Goal: Information Seeking & Learning: Learn about a topic

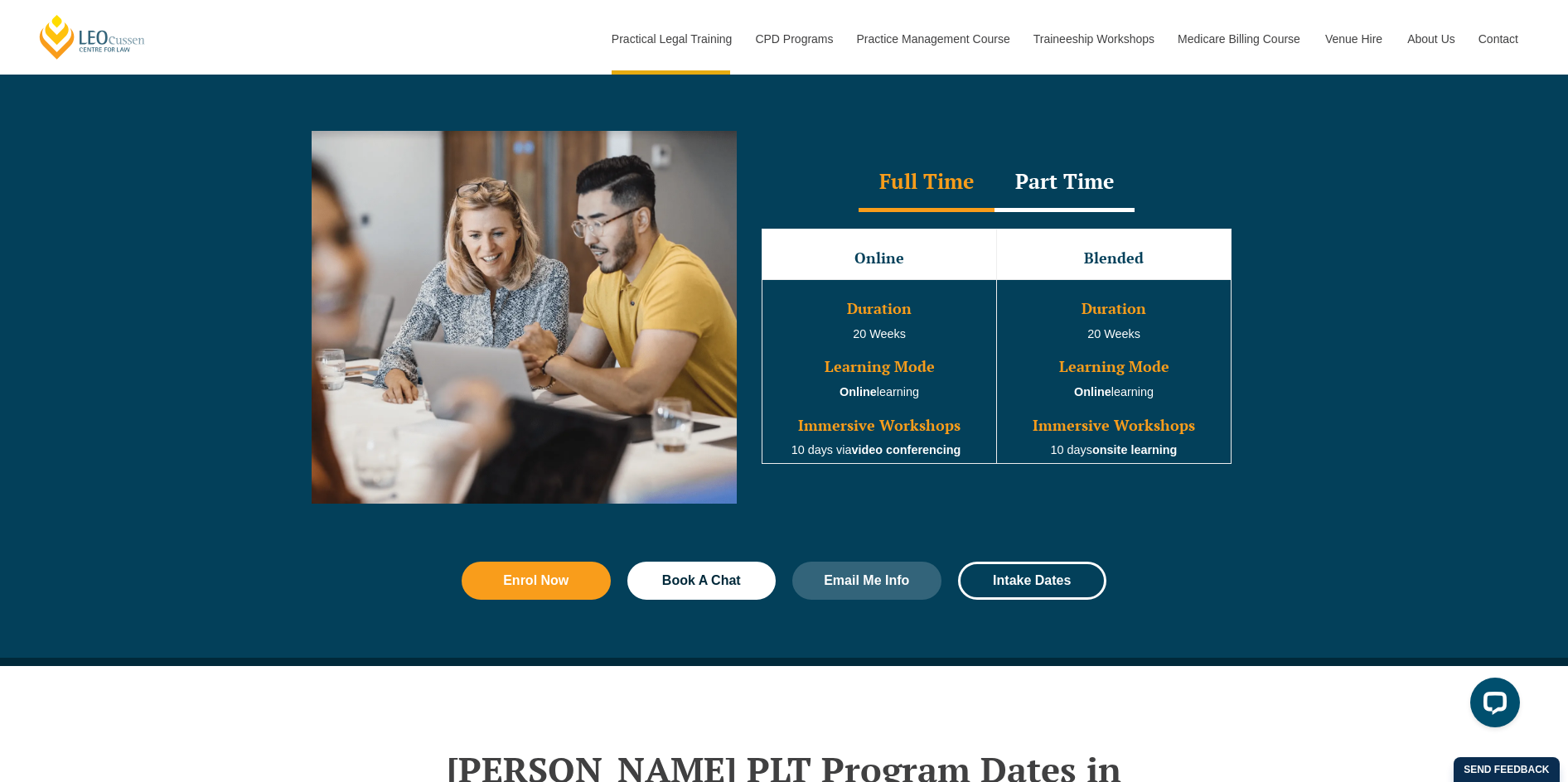
click at [1071, 196] on div "Part Time" at bounding box center [1065, 182] width 140 height 58
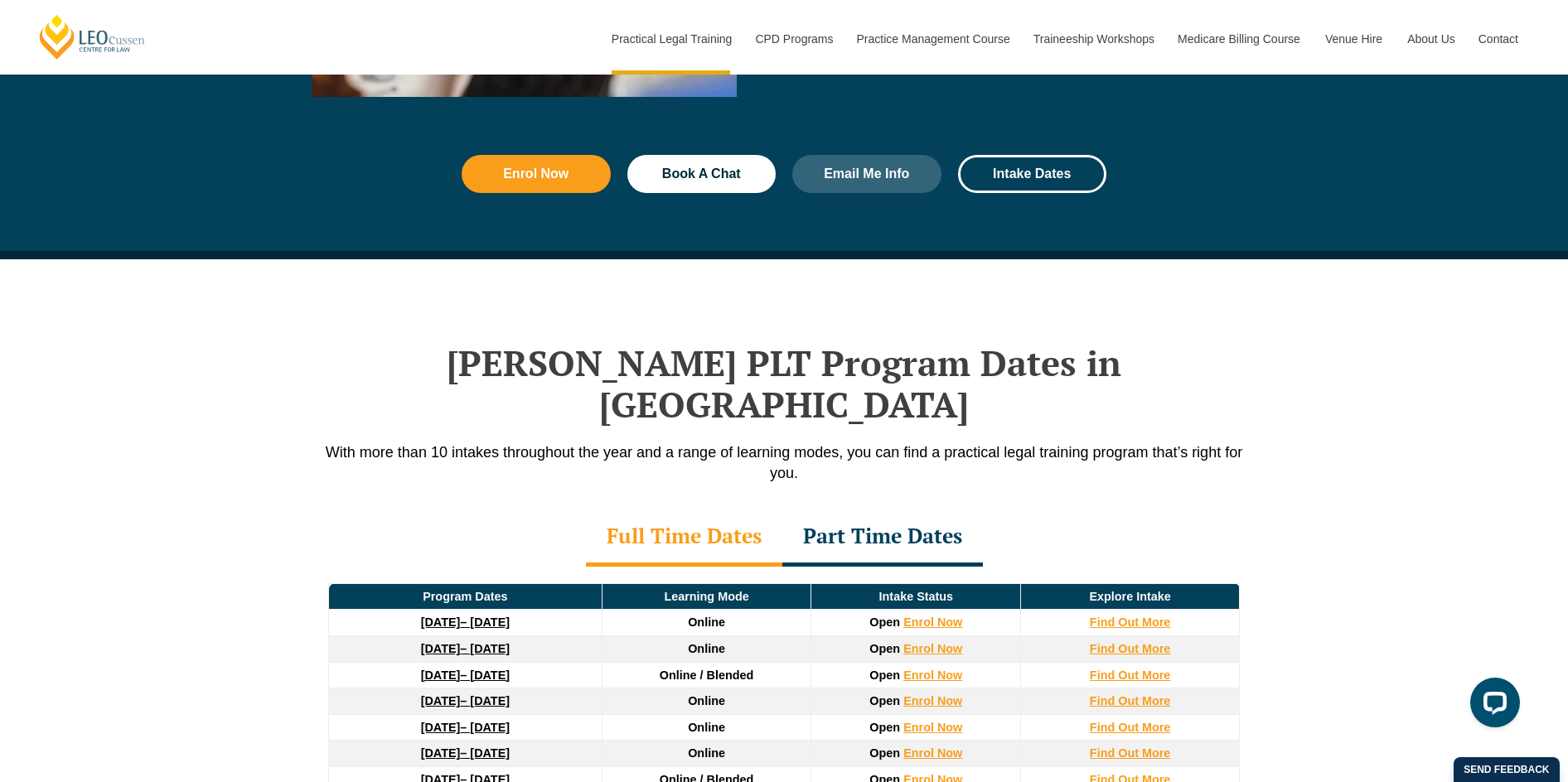
scroll to position [1988, 0]
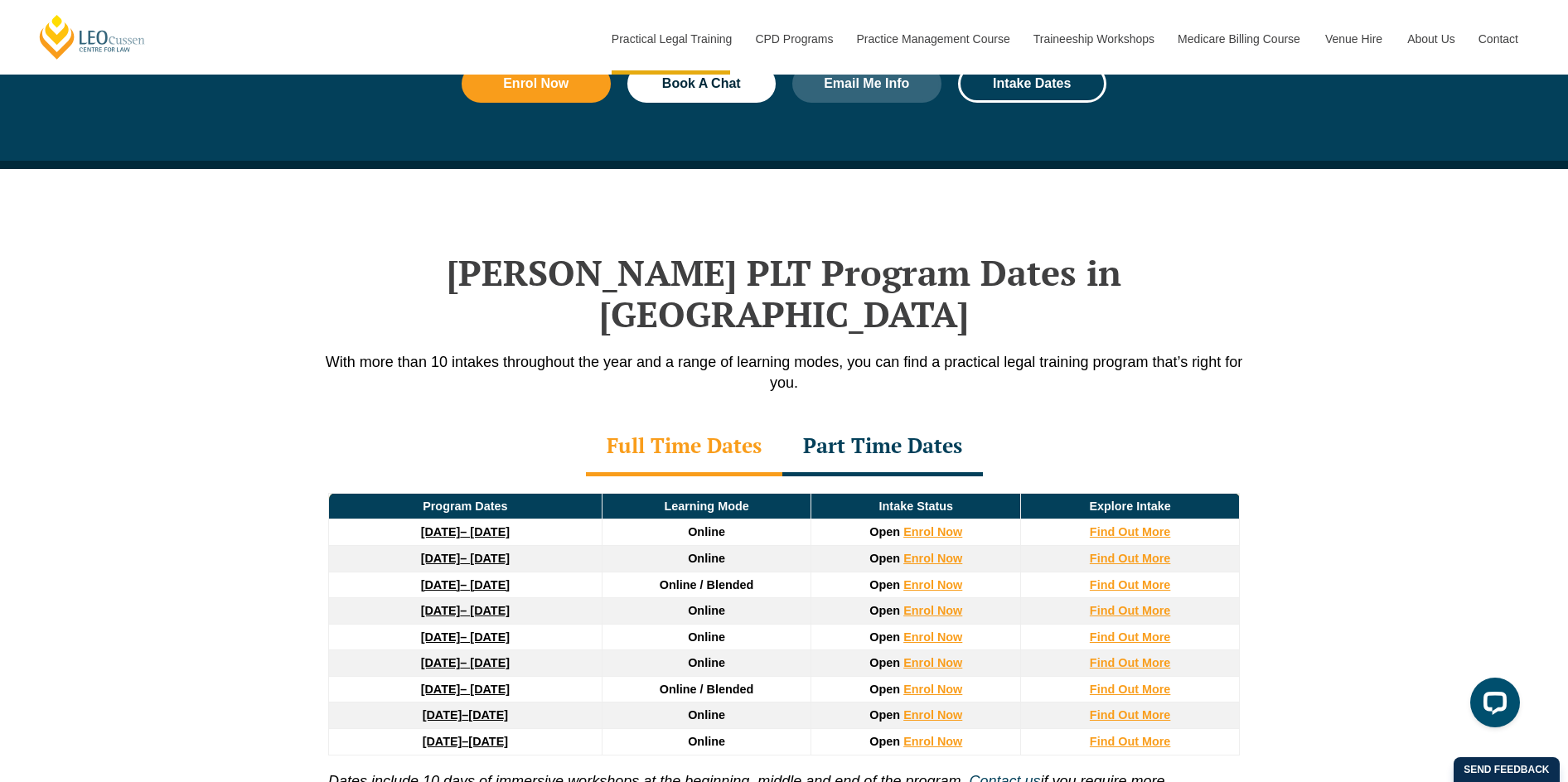
click at [942, 418] on div "Part Time Dates" at bounding box center [882, 447] width 201 height 58
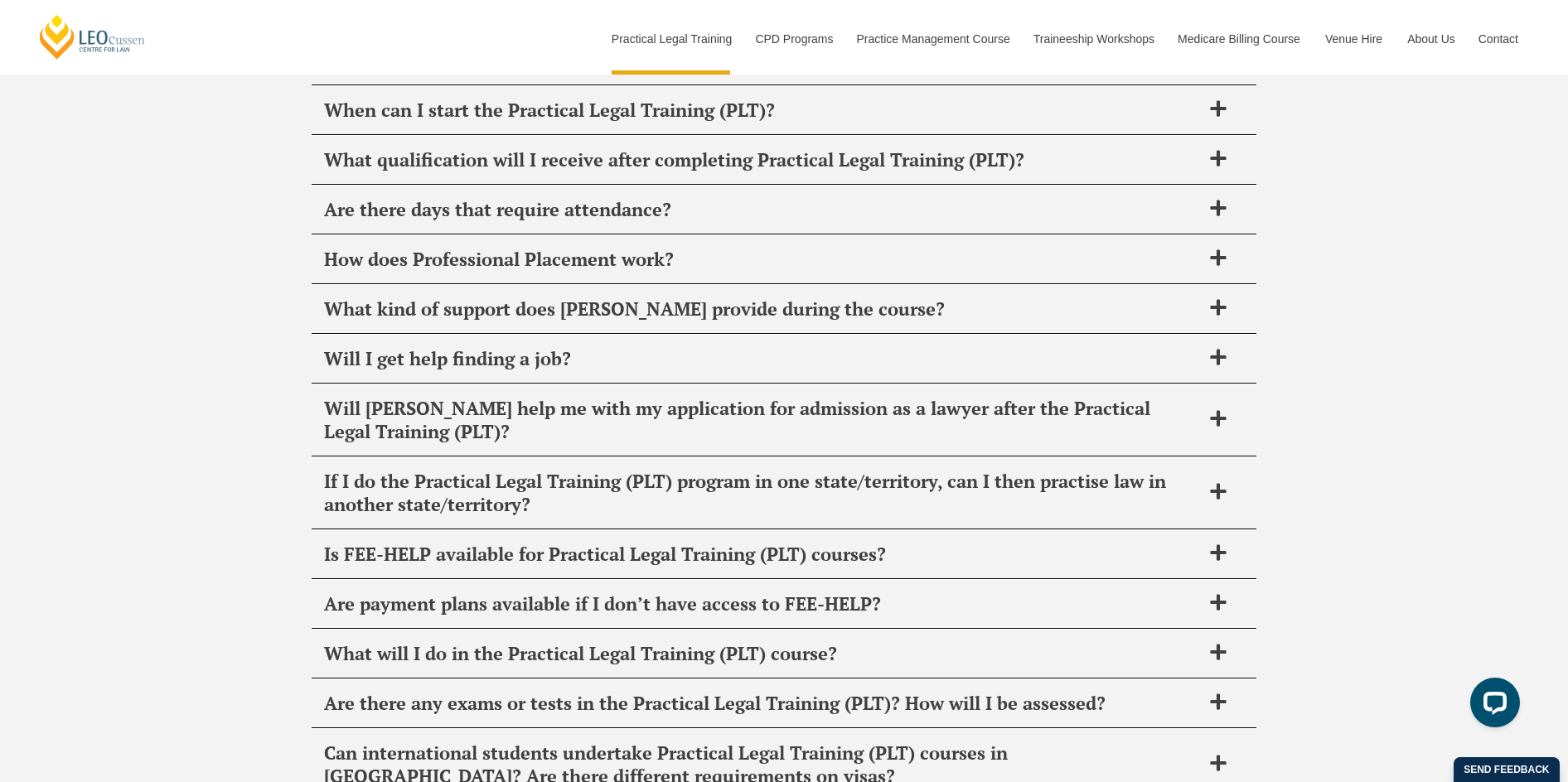
scroll to position [8120, 0]
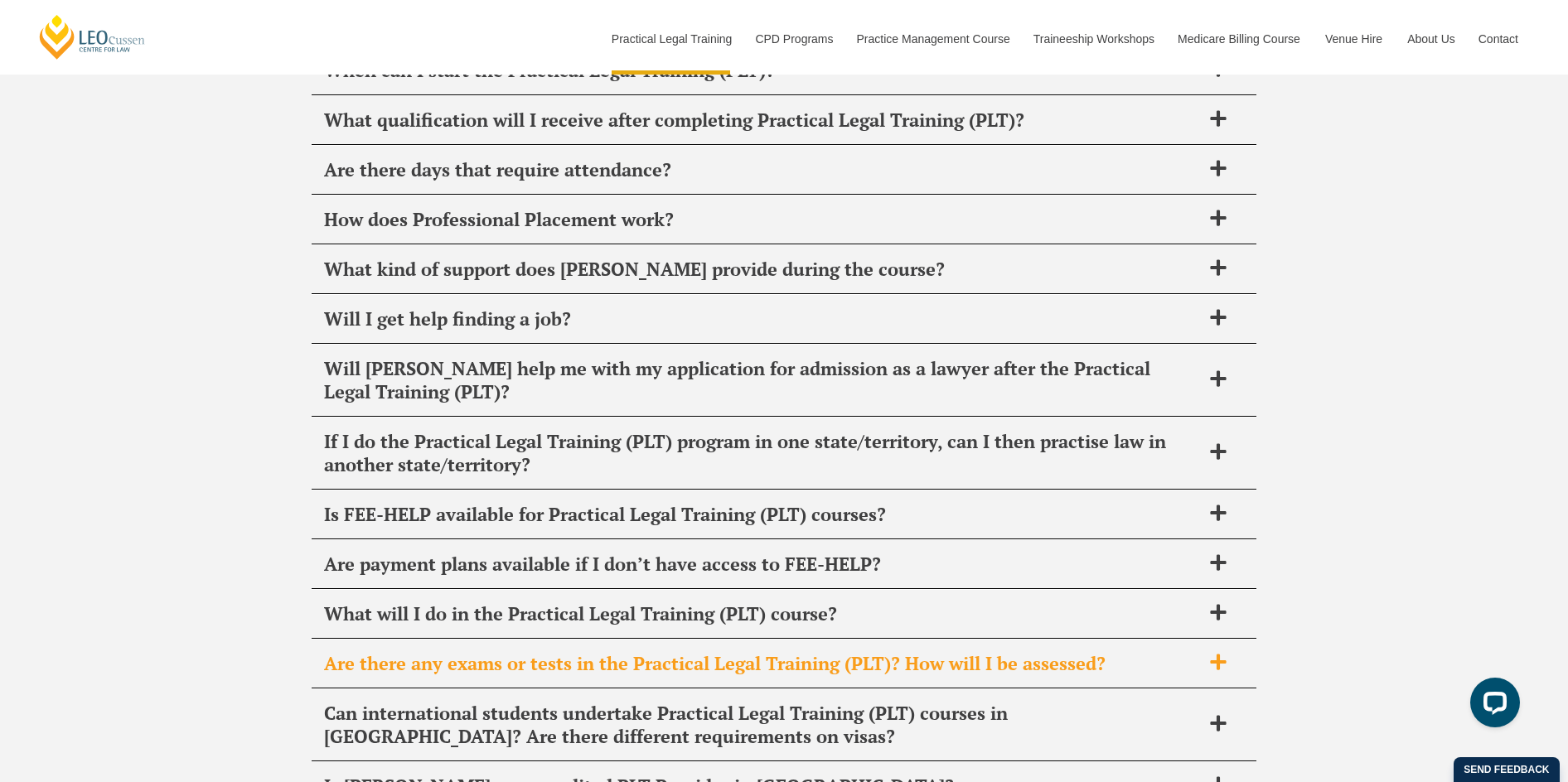
click at [1214, 639] on div "Are there any exams or tests in the Practical Legal Training (PLT)? How will I …" at bounding box center [784, 664] width 944 height 49
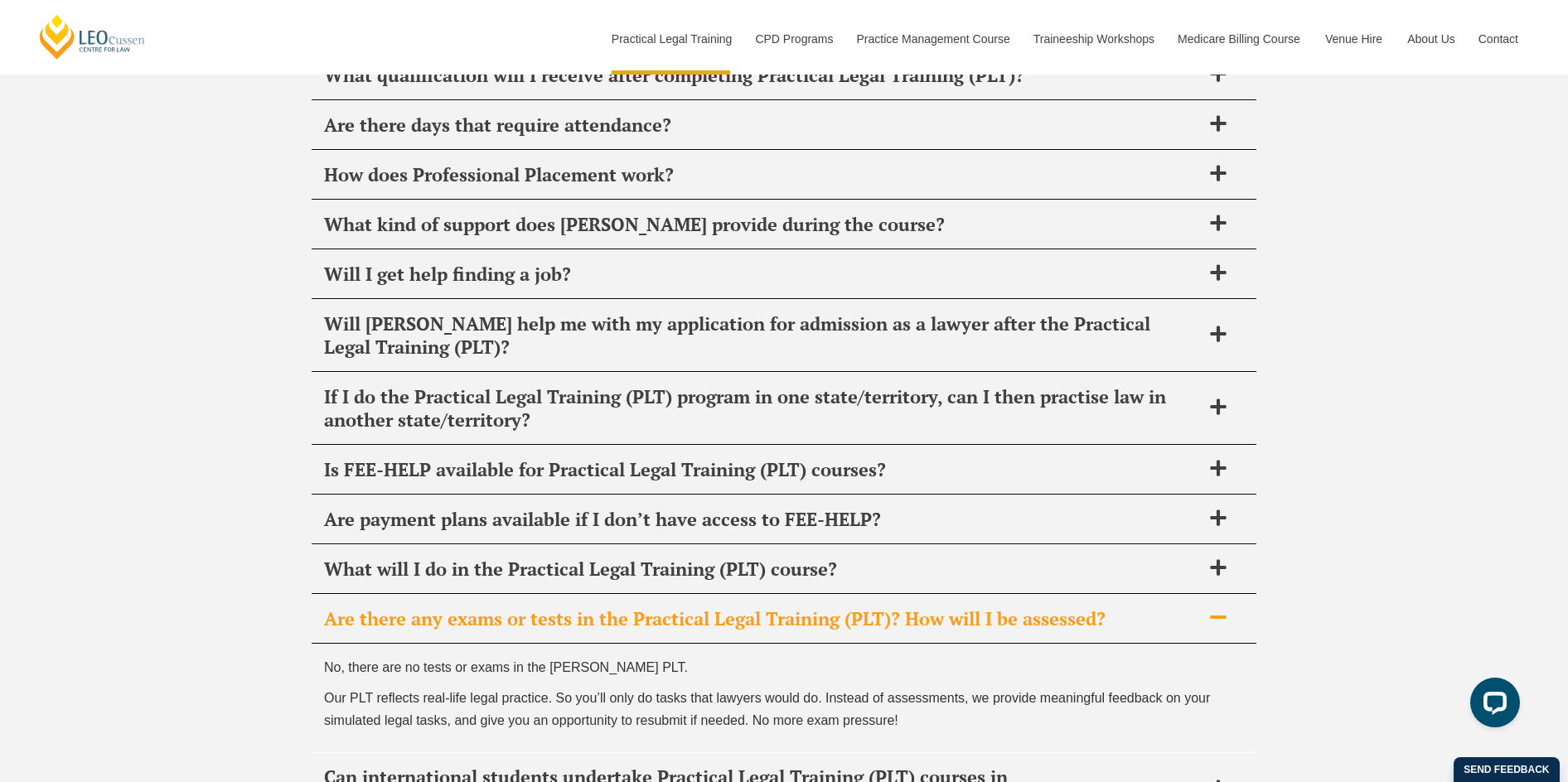
scroll to position [8202, 0]
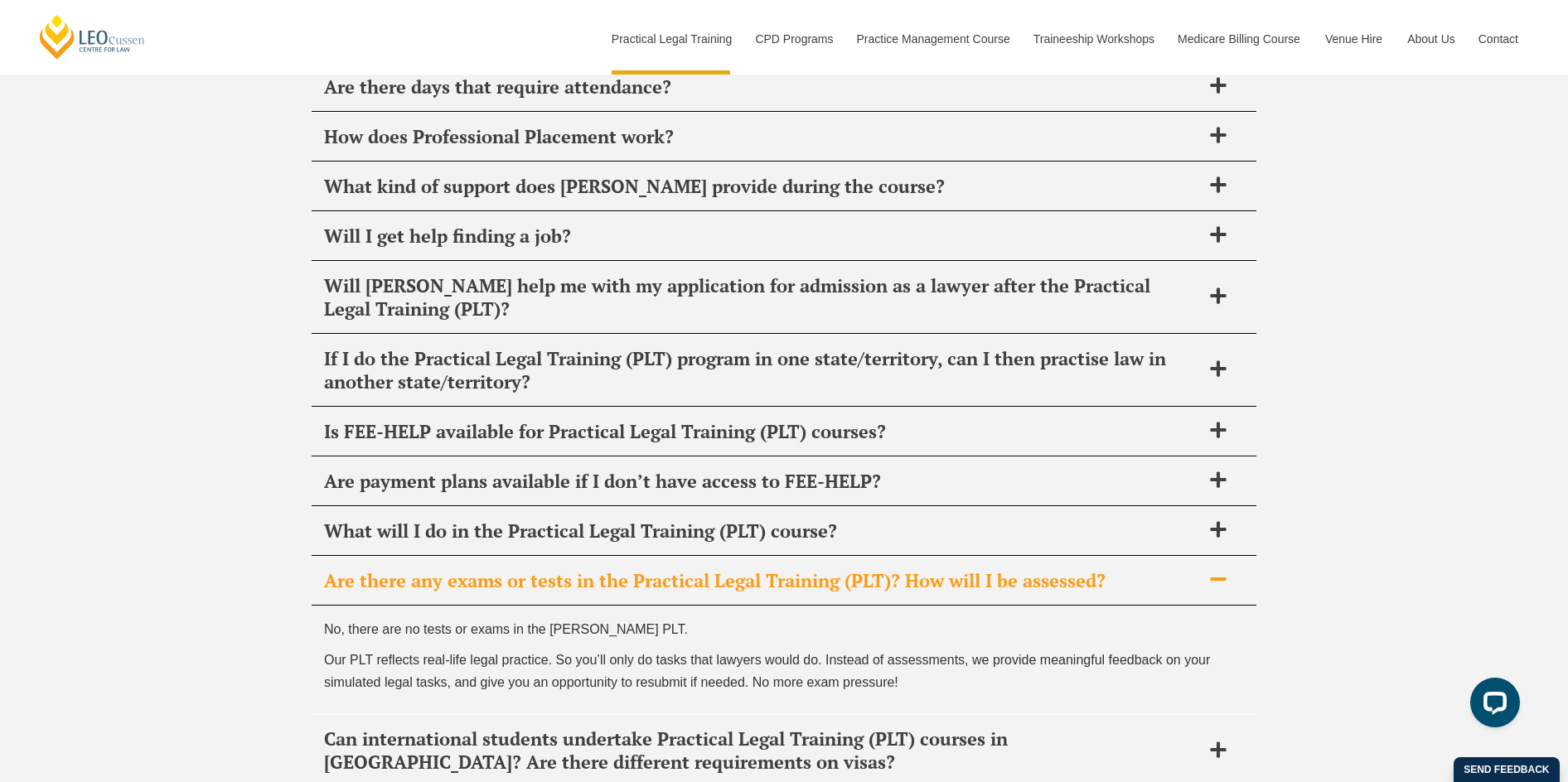
click at [1215, 578] on icon at bounding box center [1218, 580] width 16 height 3
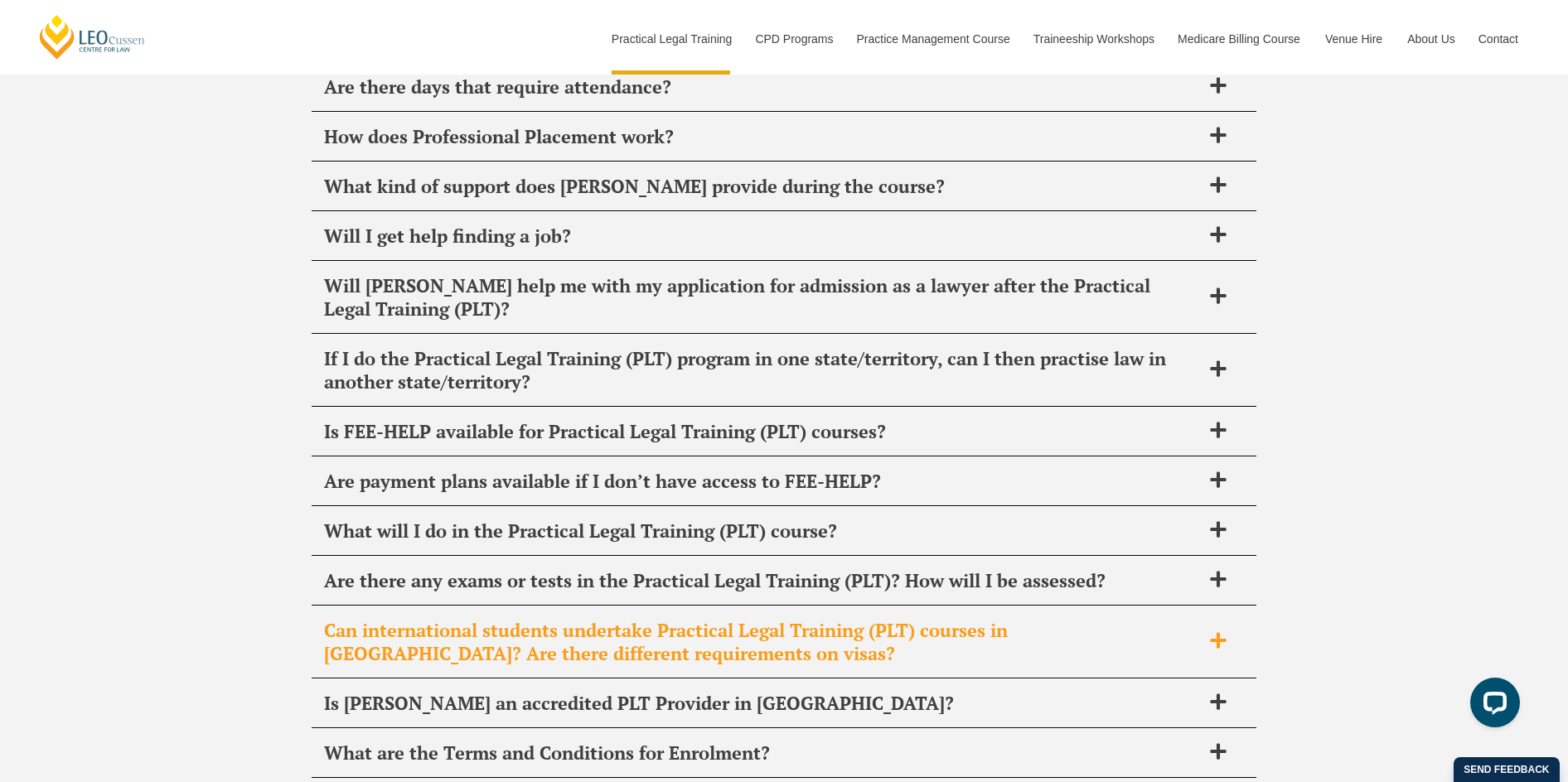
click at [1215, 632] on icon at bounding box center [1218, 641] width 18 height 18
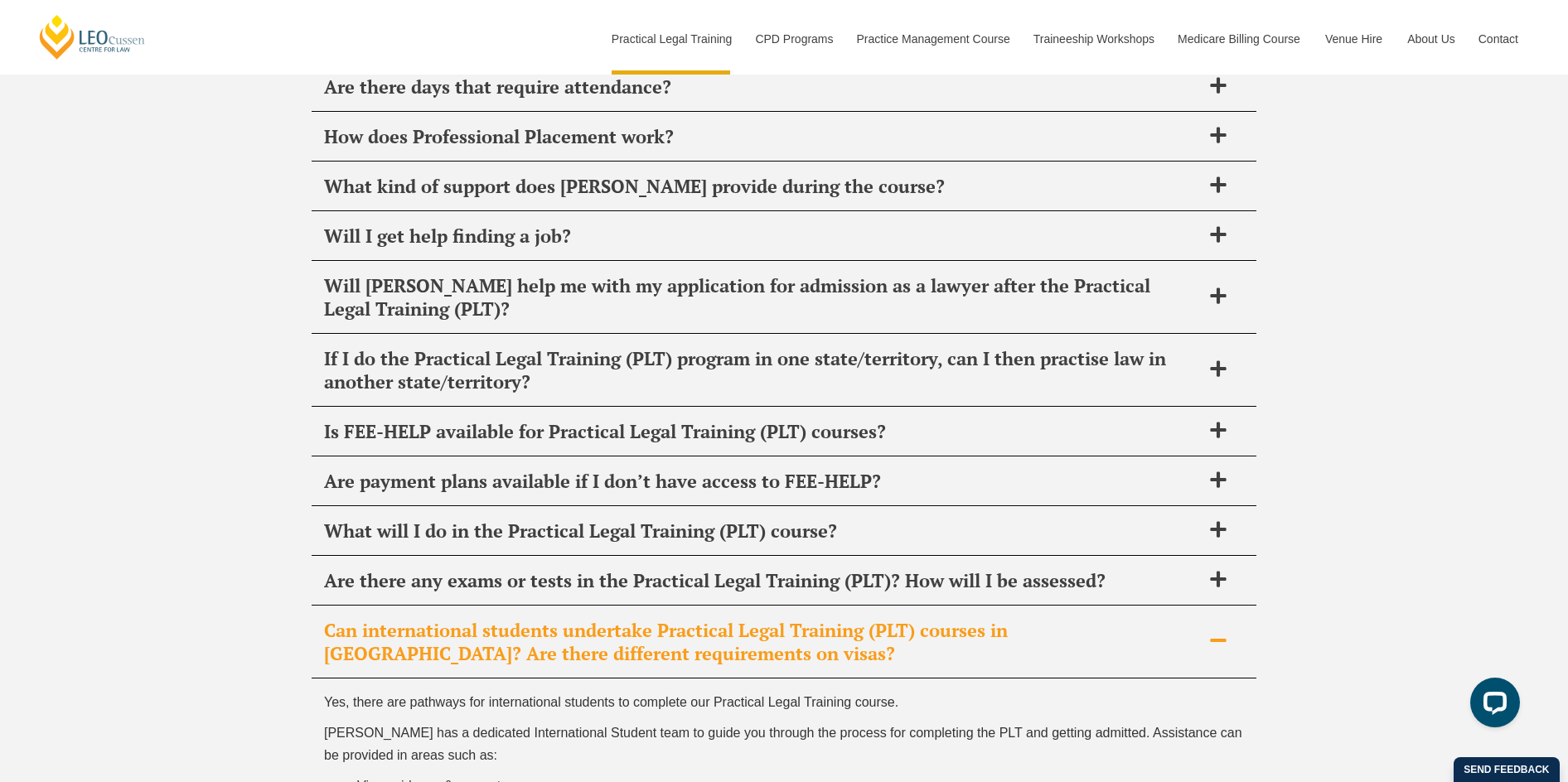
click at [1215, 632] on icon at bounding box center [1218, 641] width 18 height 18
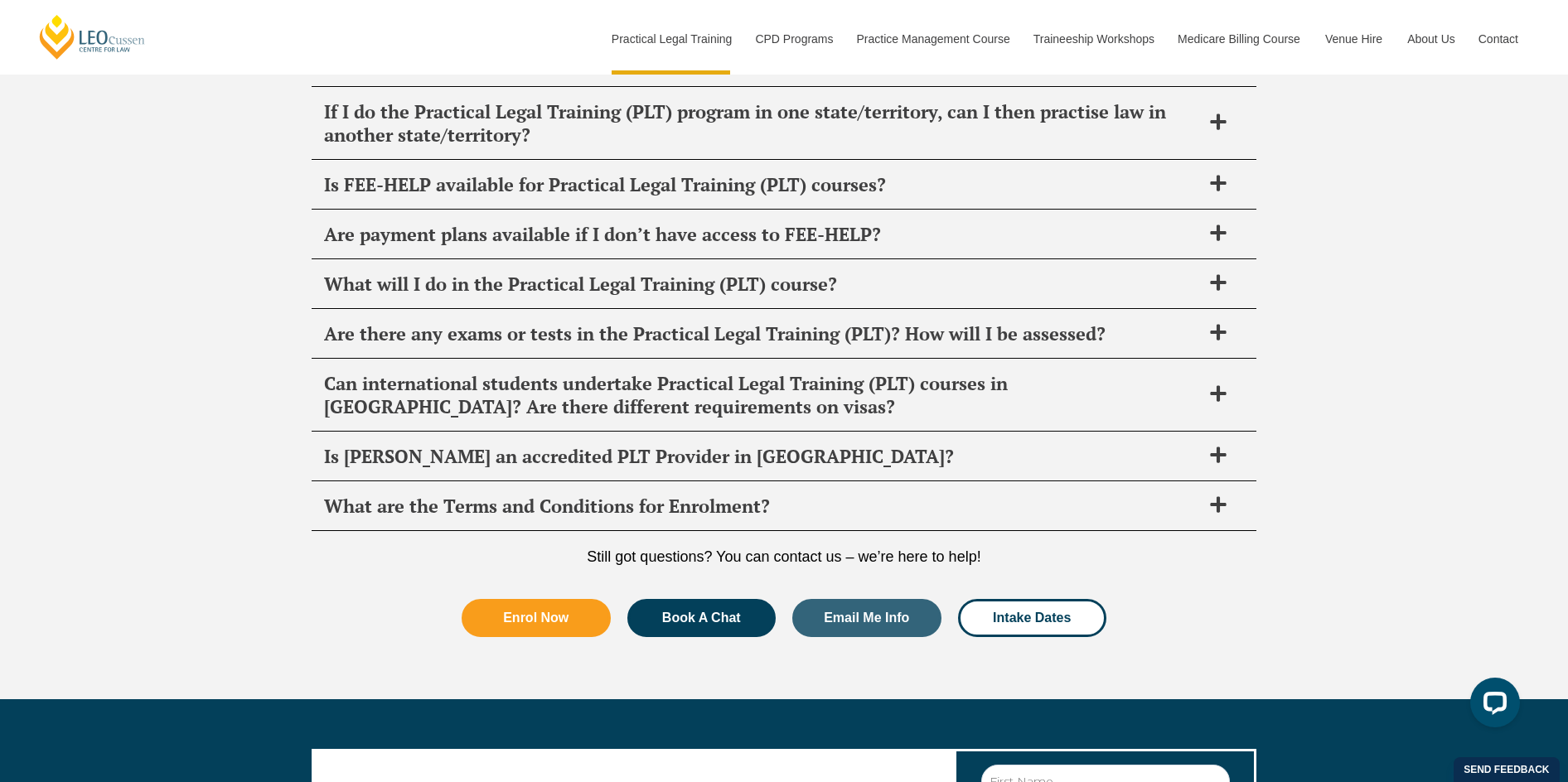
scroll to position [8451, 0]
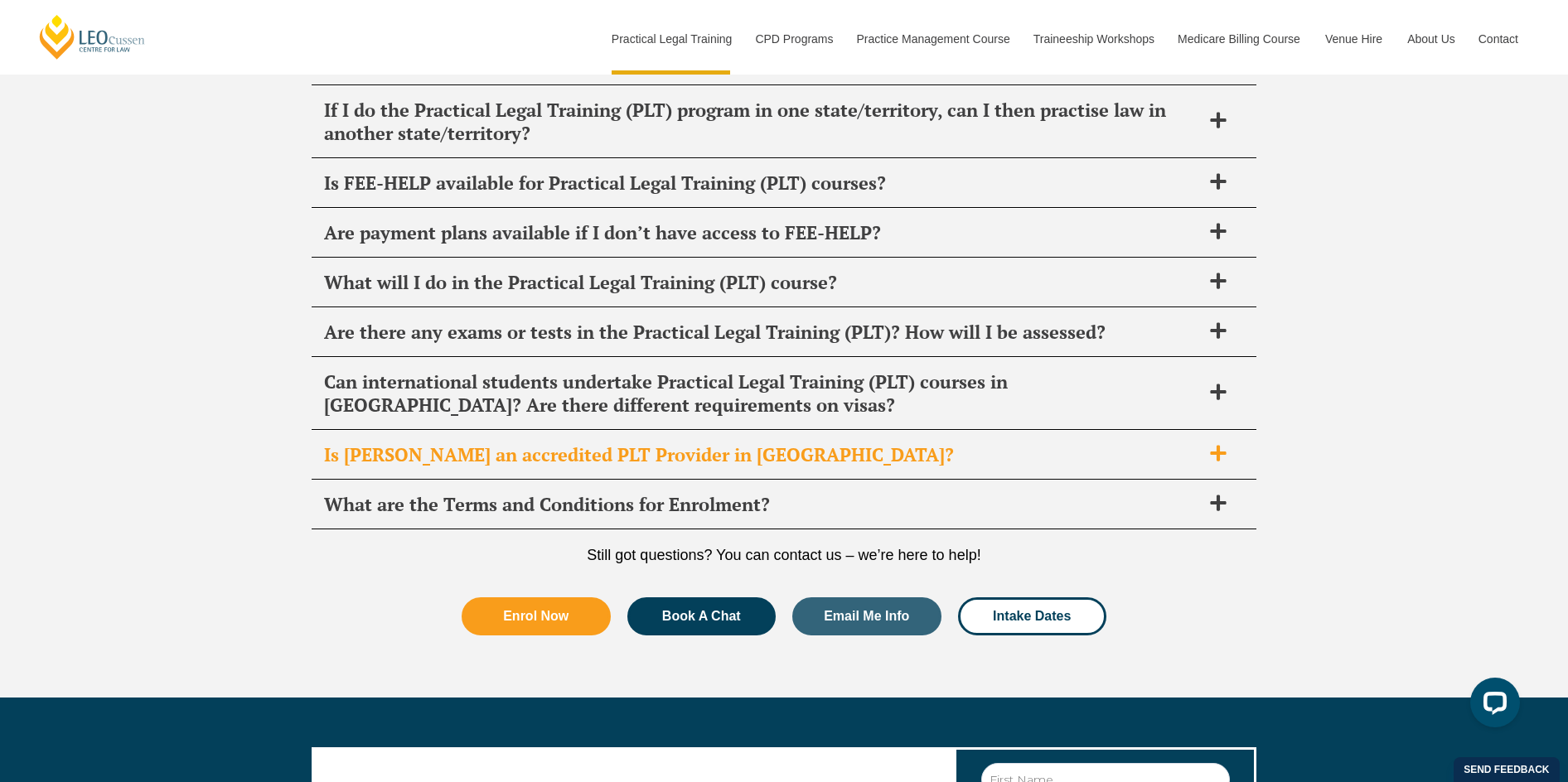
click at [1219, 431] on div "Is Leo Cussen an accredited PLT Provider in Queensland?" at bounding box center [784, 455] width 944 height 49
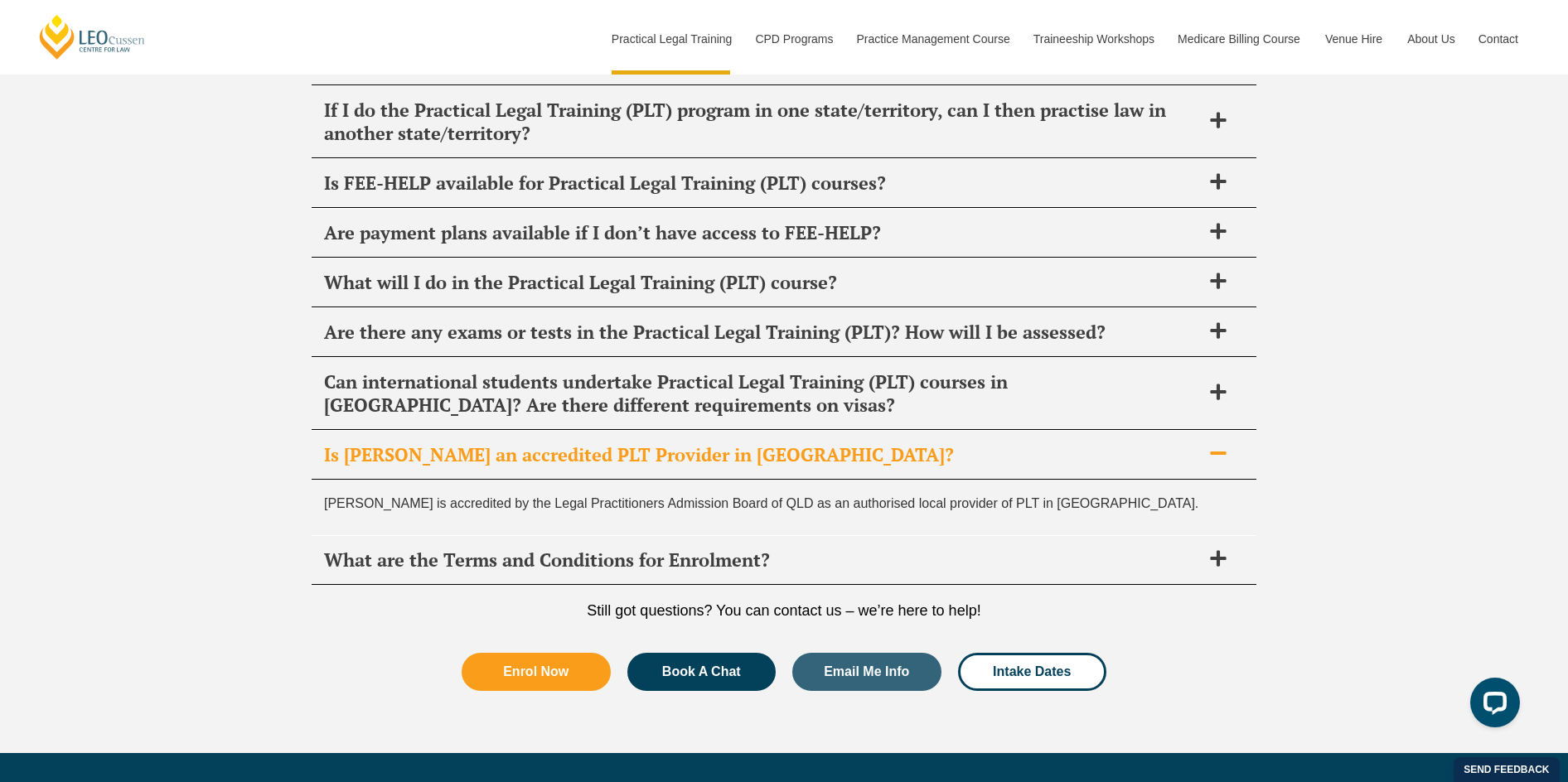
click at [1218, 444] on span at bounding box center [1218, 454] width 34 height 21
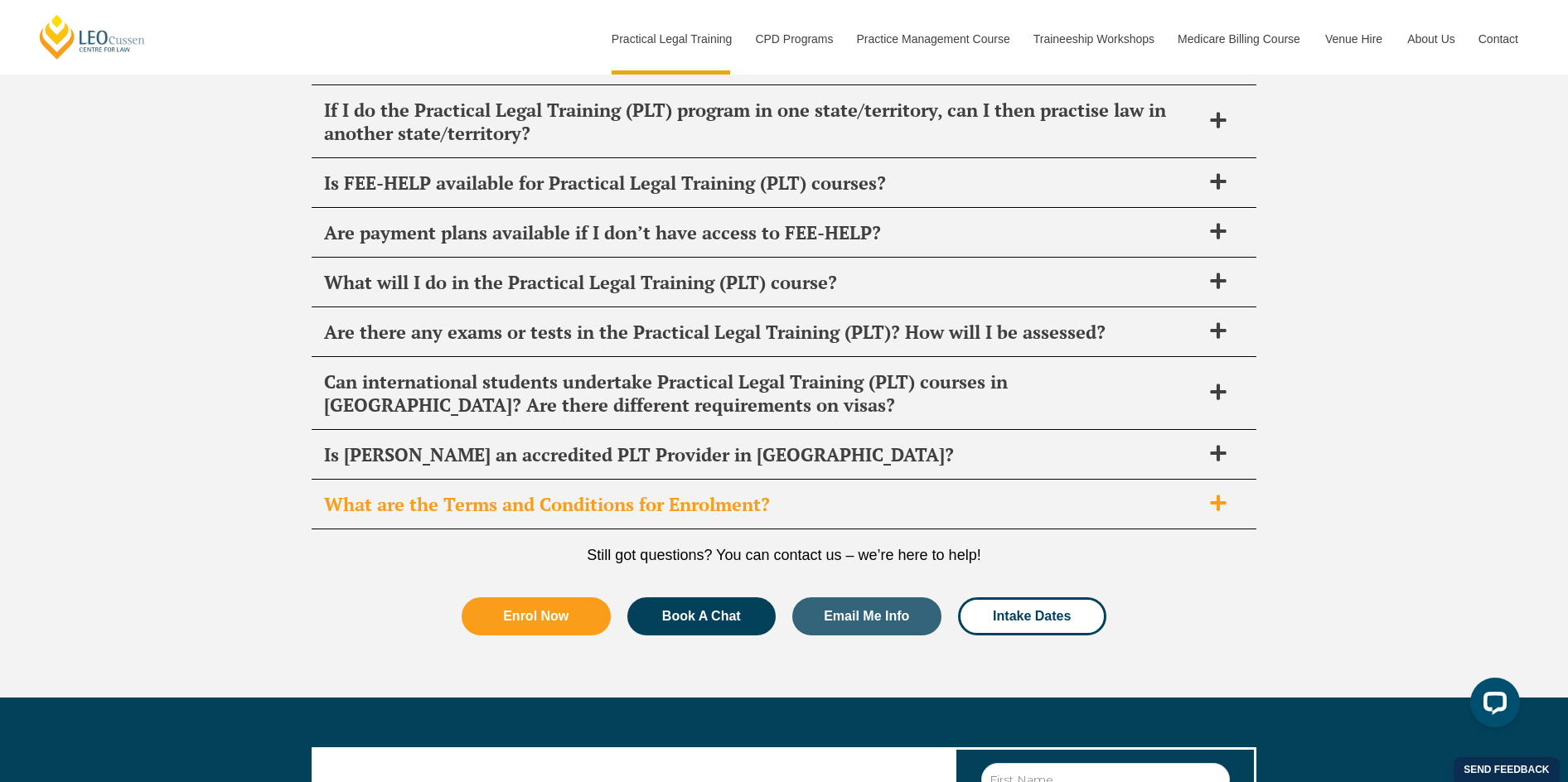
click at [1218, 480] on div "What are the Terms and Conditions for Enrolment?" at bounding box center [784, 505] width 944 height 49
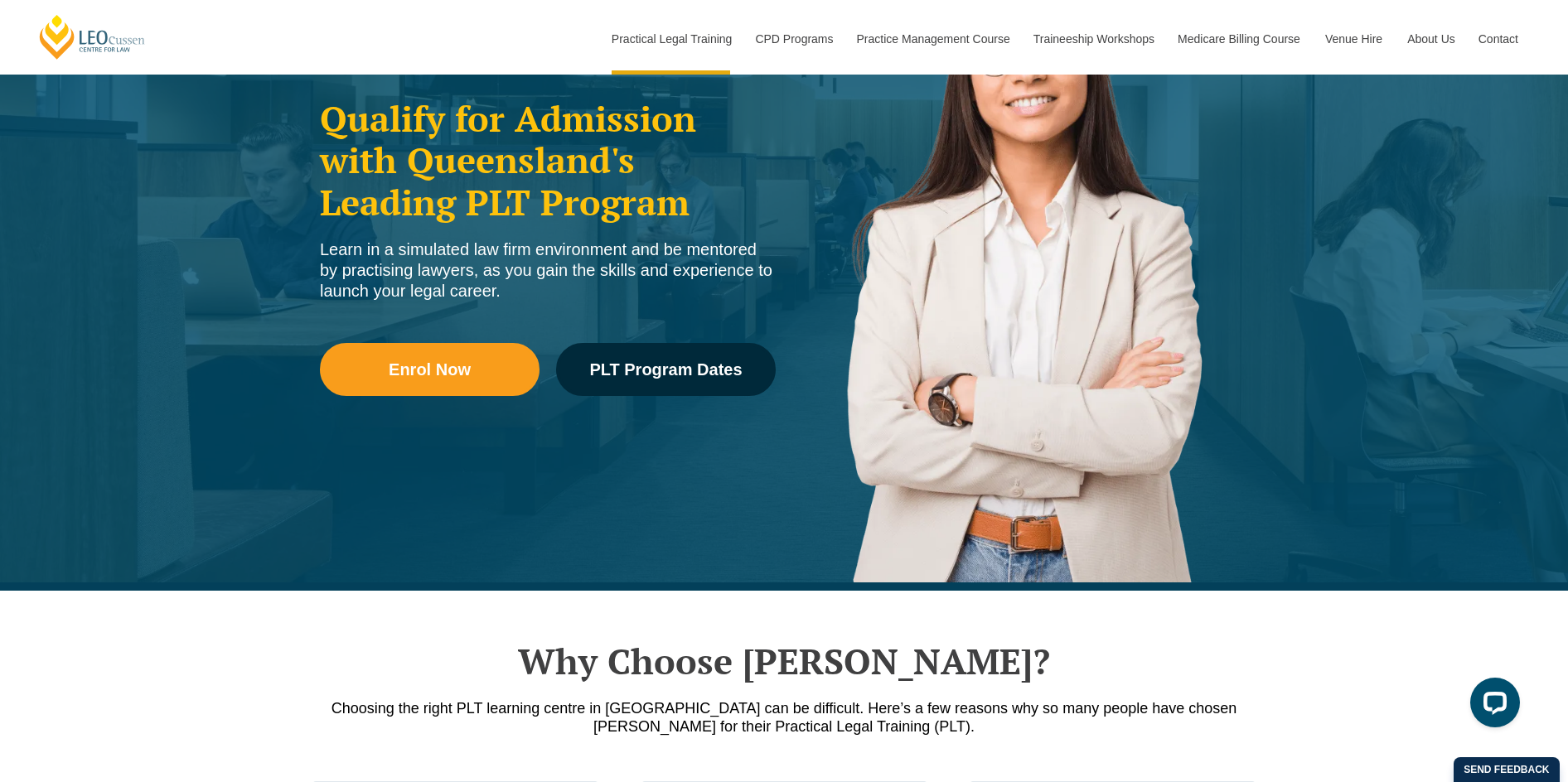
scroll to position [0, 0]
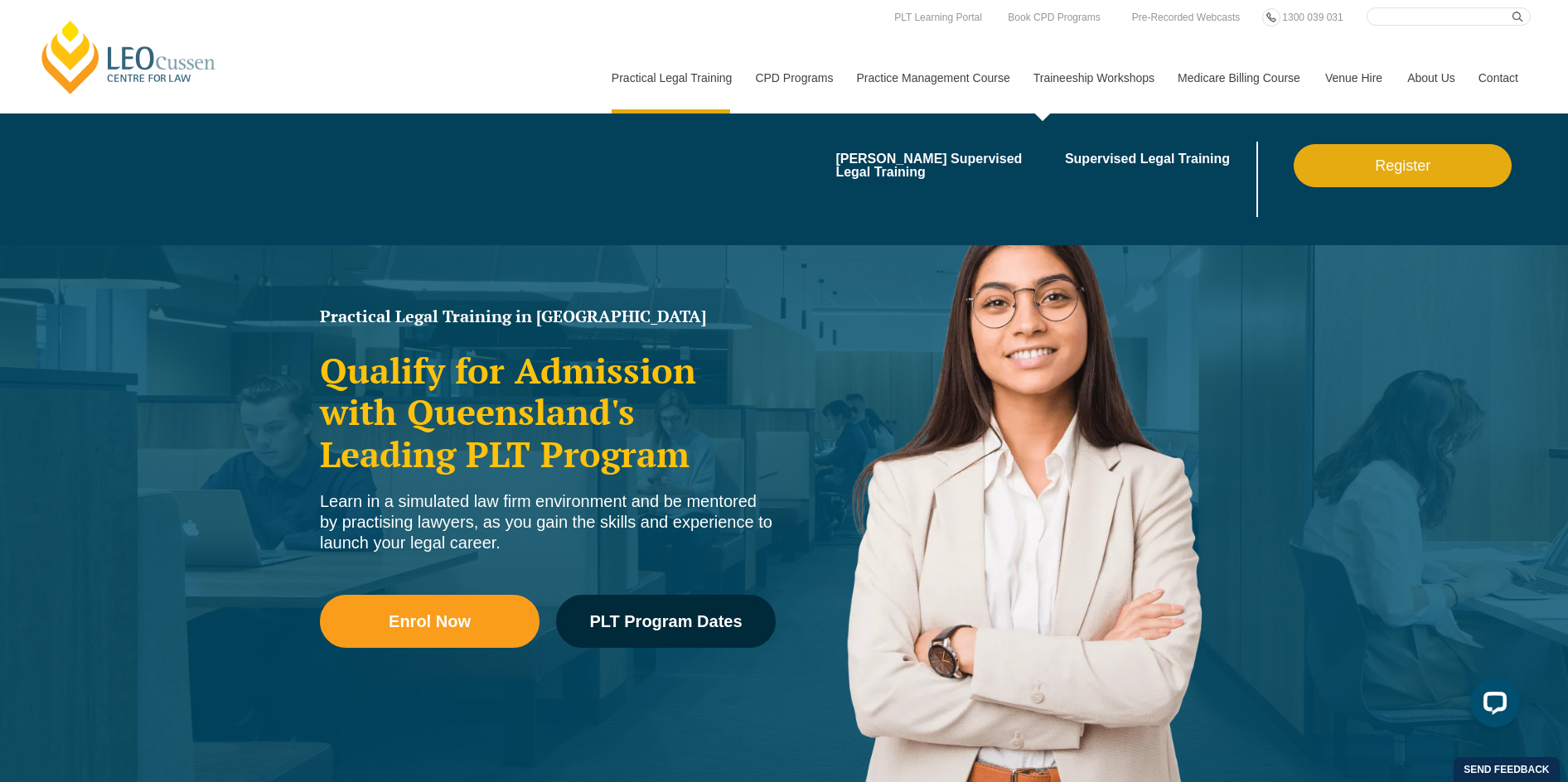
click at [1098, 71] on link "Traineeship Workshops" at bounding box center [1093, 77] width 145 height 71
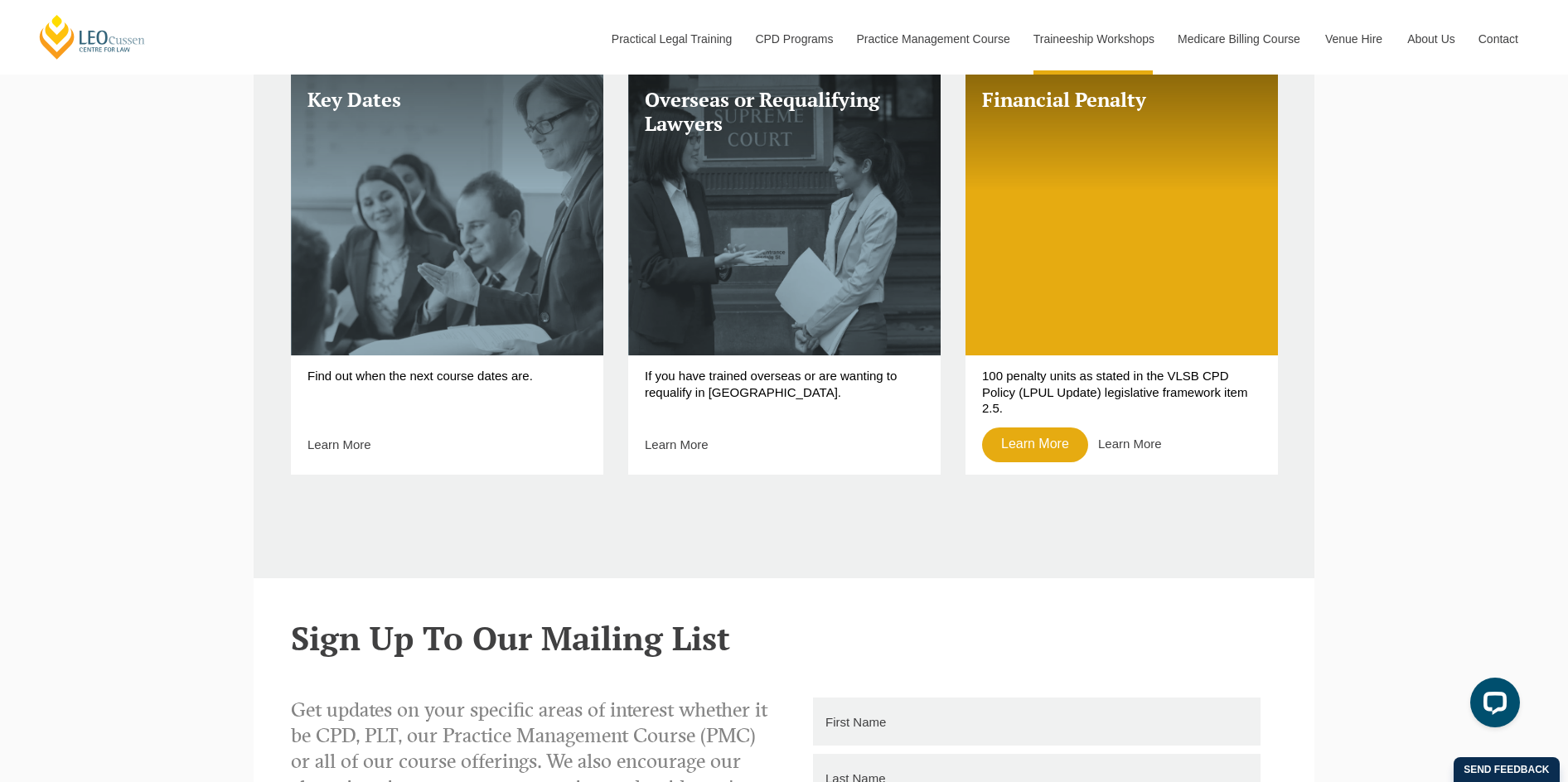
scroll to position [1325, 0]
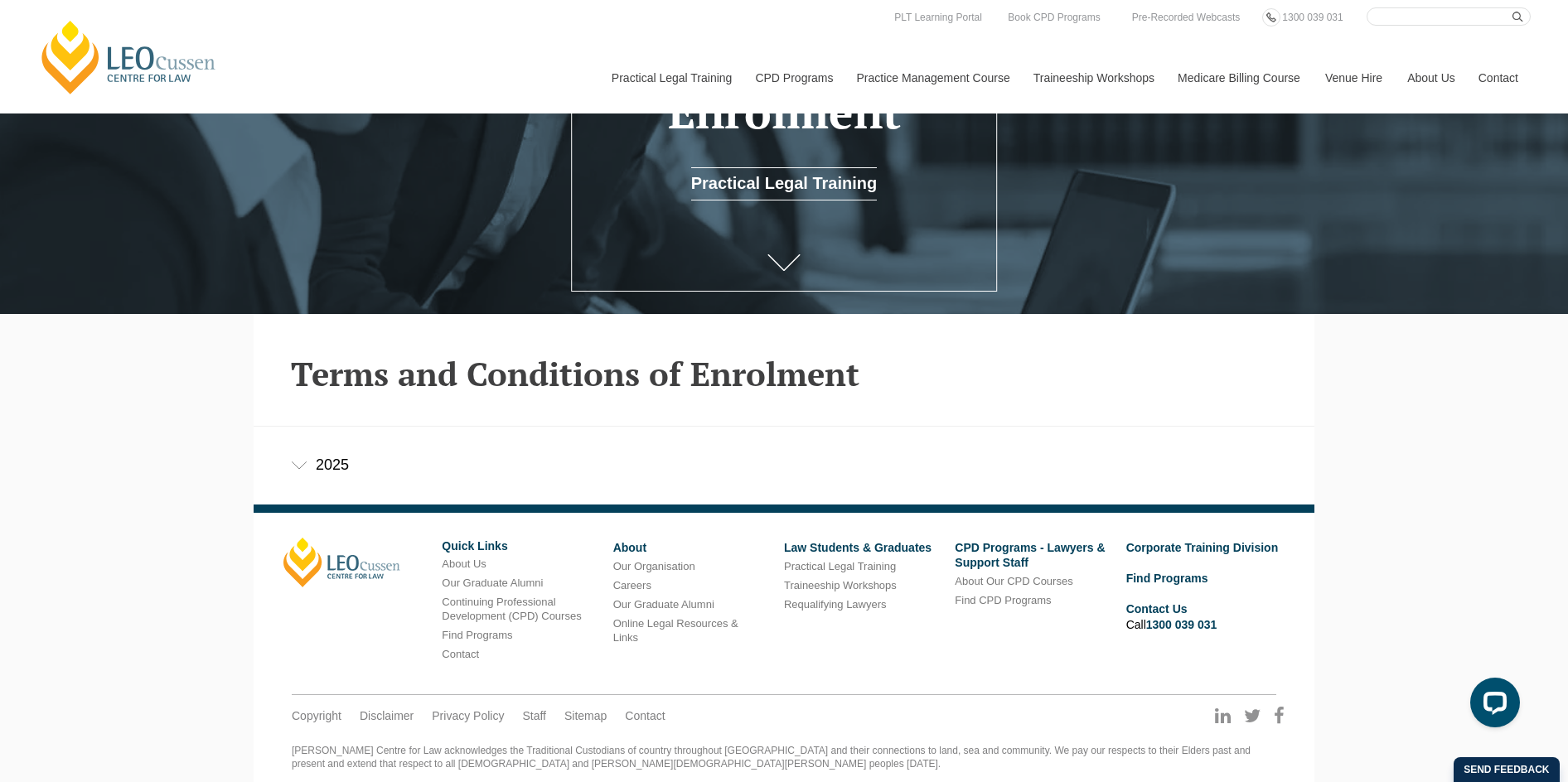
scroll to position [243, 0]
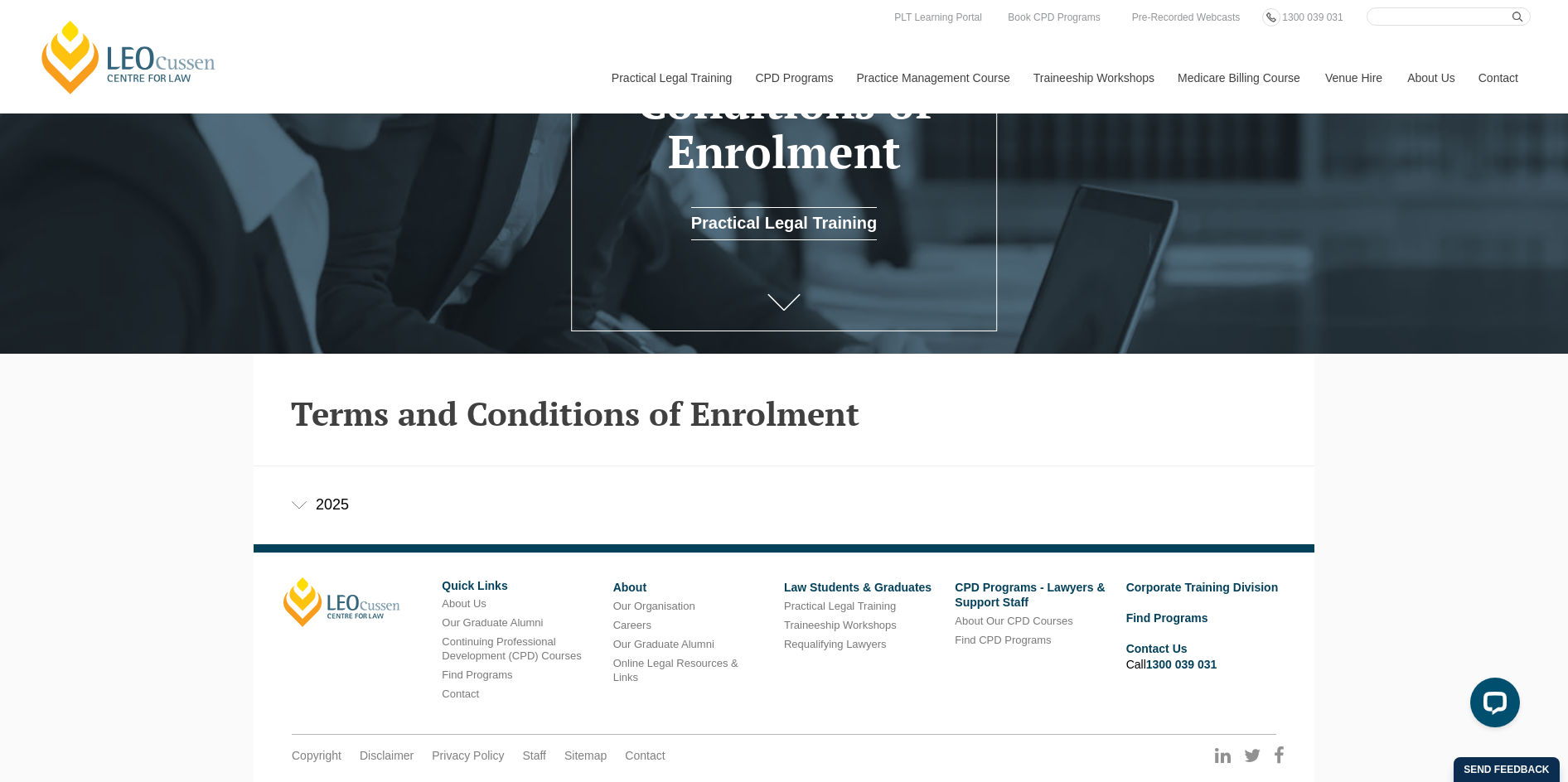
click at [339, 506] on div "2025" at bounding box center [784, 505] width 1061 height 77
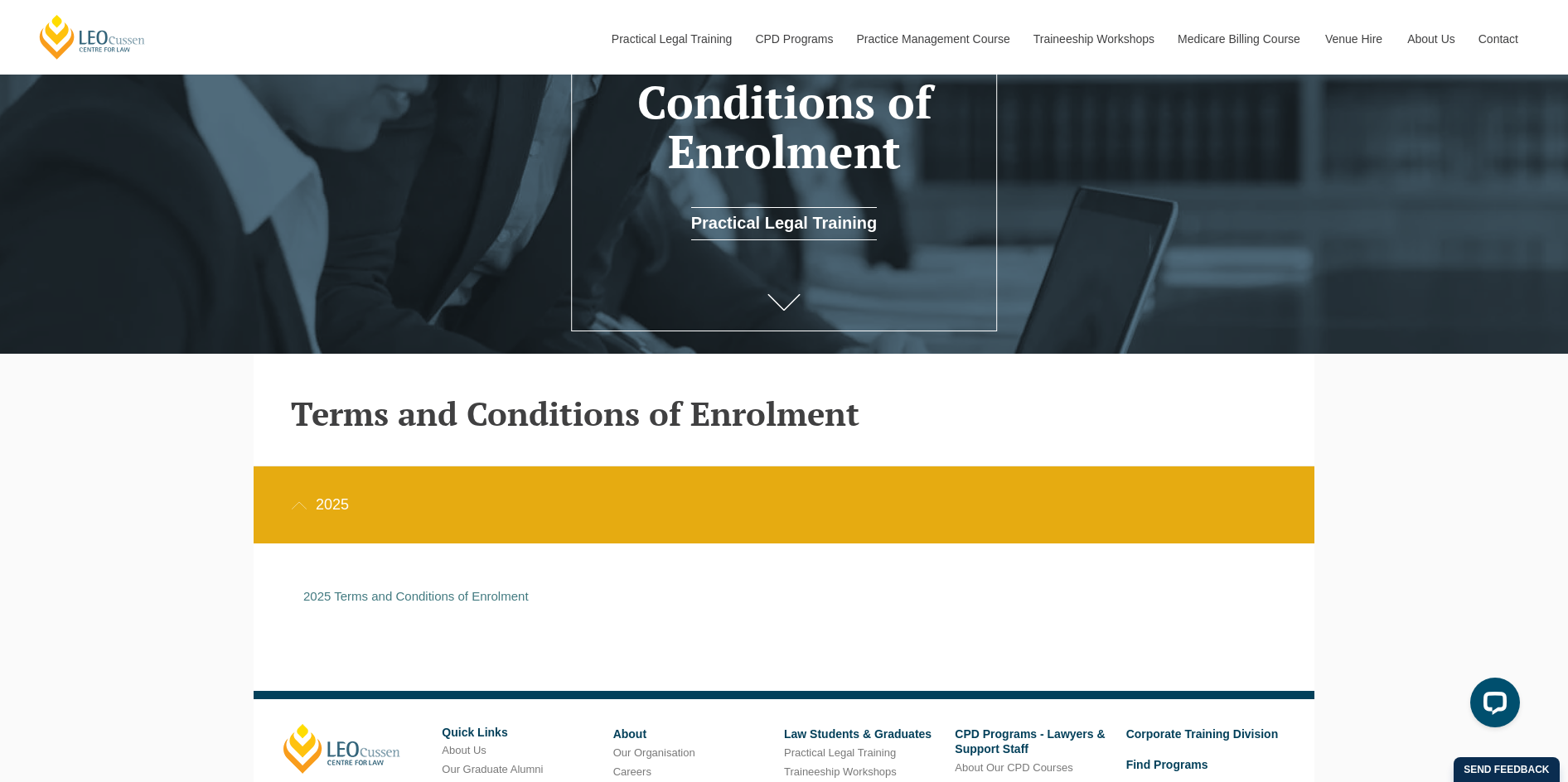
scroll to position [326, 0]
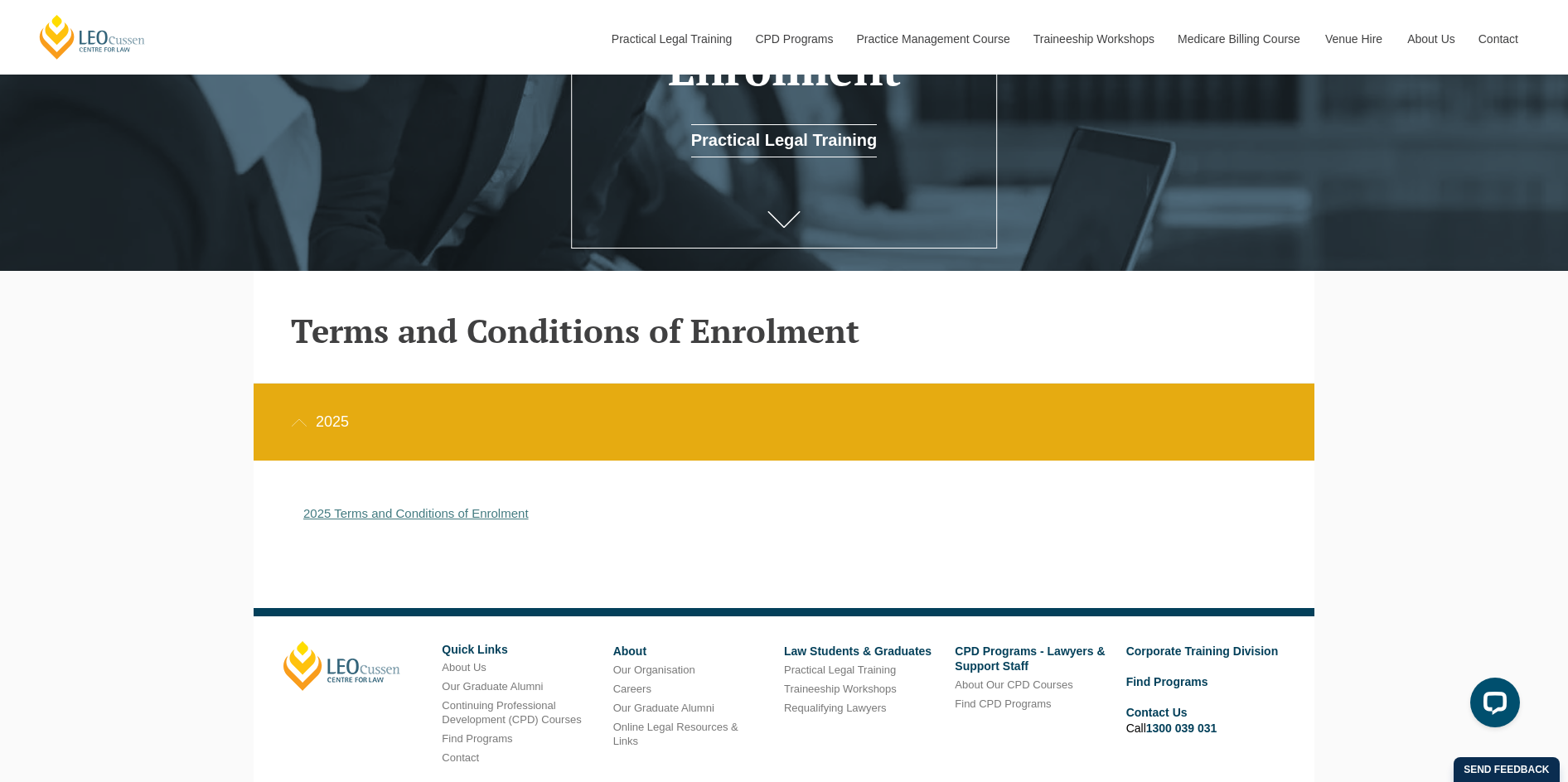
click at [515, 518] on link "2025 Terms and Conditions of Enrolment" at bounding box center [416, 513] width 225 height 14
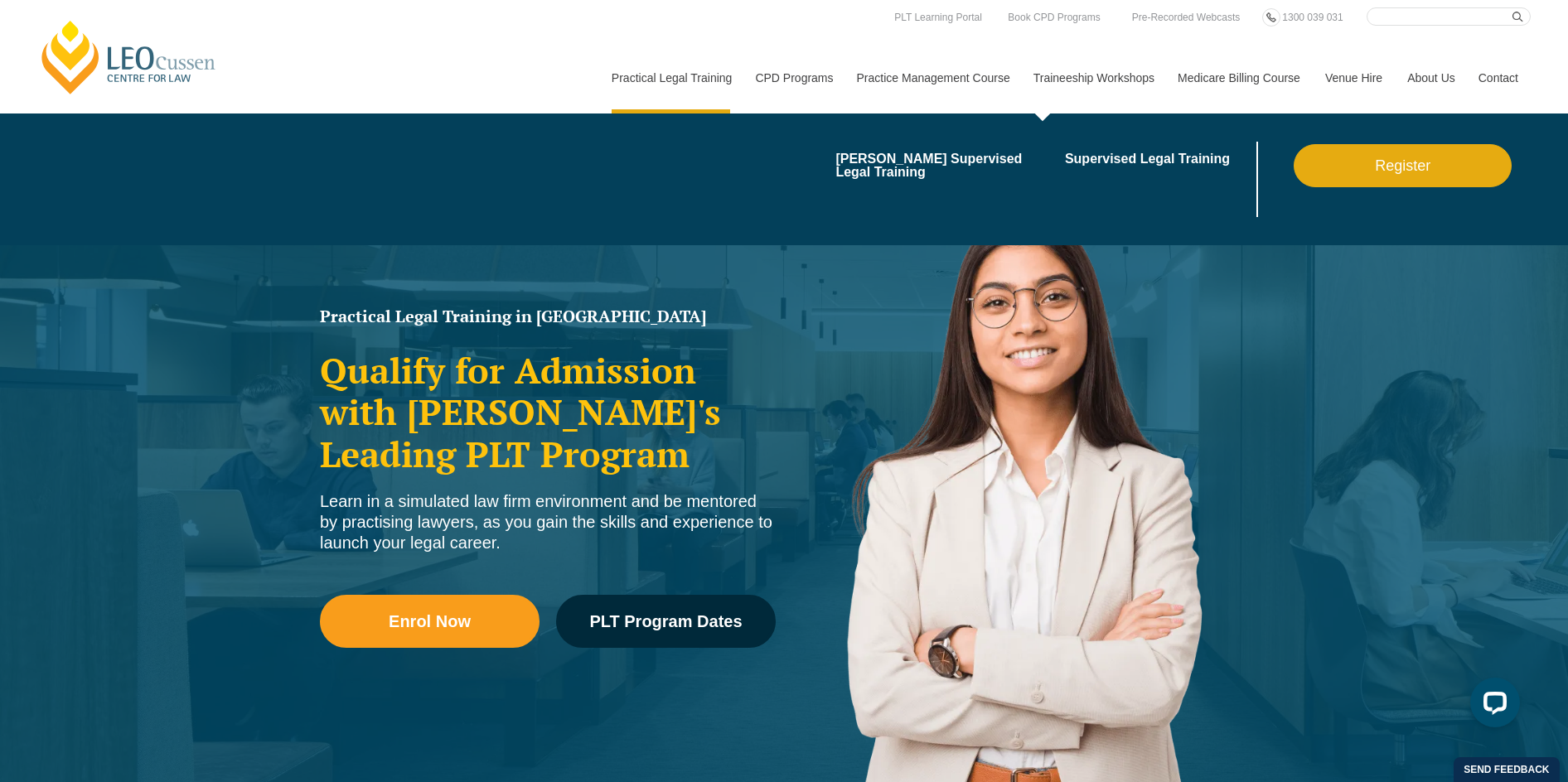
click at [1085, 65] on link "Traineeship Workshops" at bounding box center [1093, 77] width 145 height 71
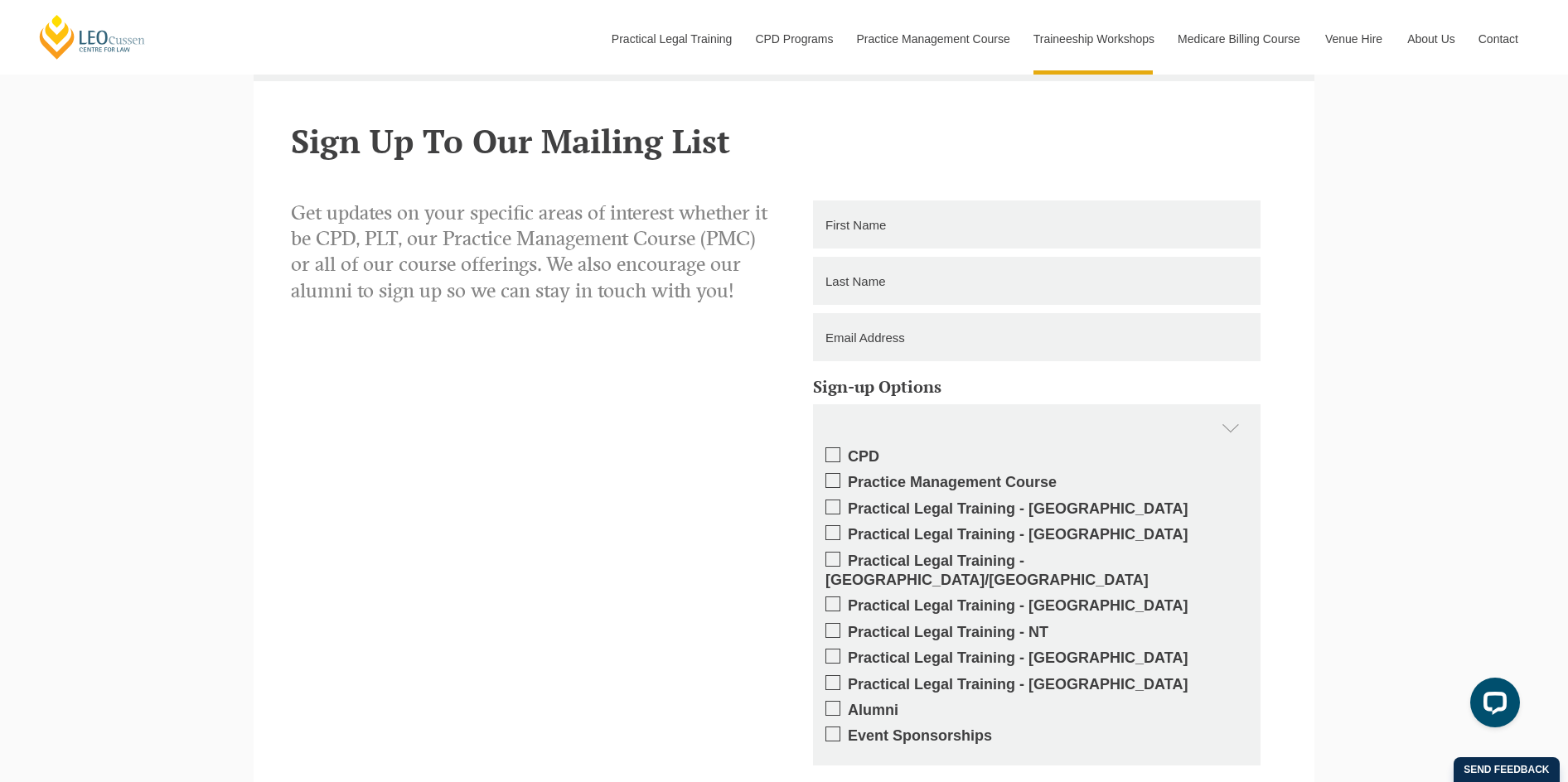
scroll to position [1657, 0]
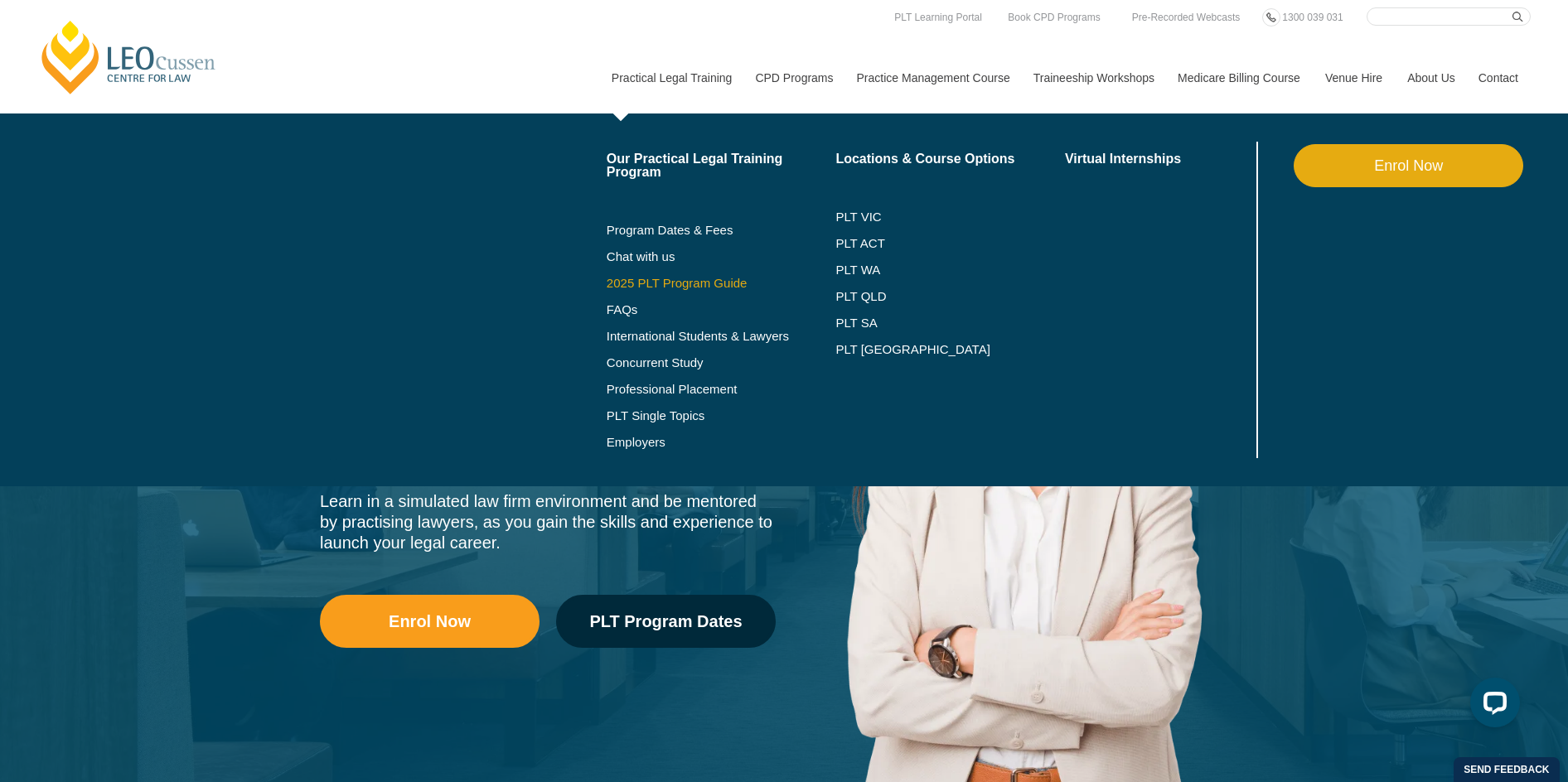
click at [736, 288] on link "2025 PLT Program Guide" at bounding box center [701, 283] width 188 height 13
click at [706, 412] on link "PLT Single Topics" at bounding box center [721, 416] width 229 height 13
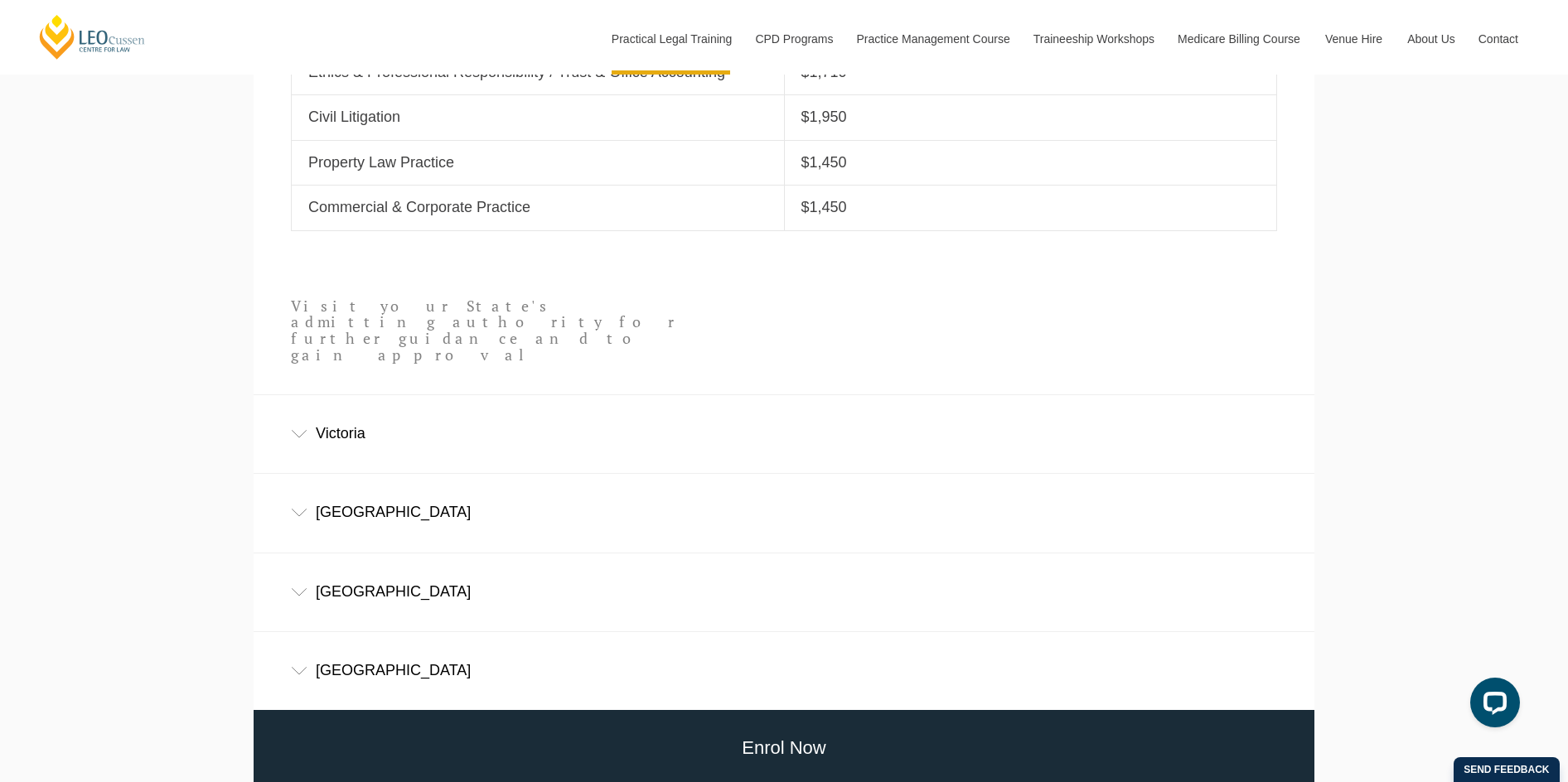
scroll to position [995, 0]
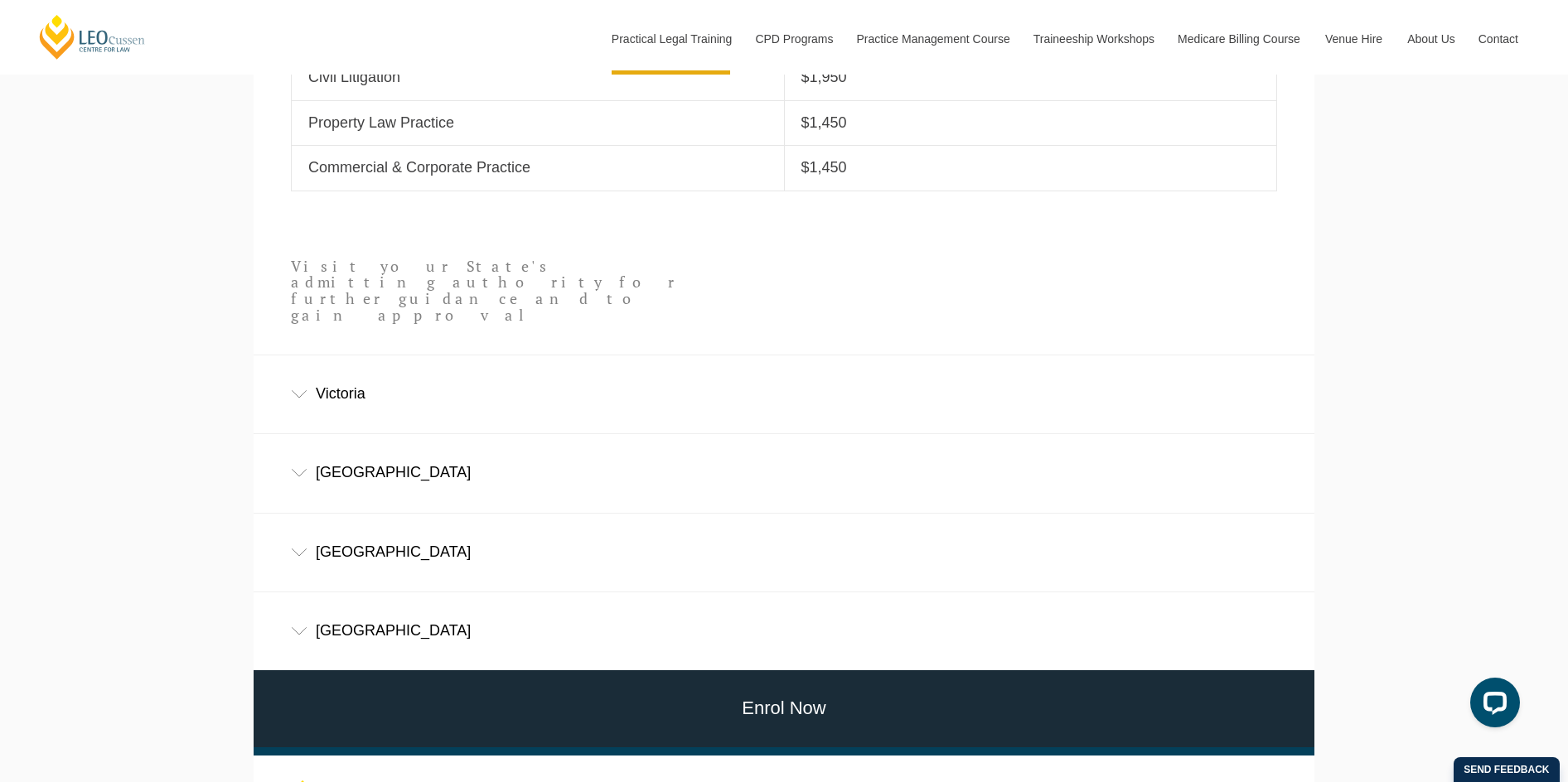
click at [736, 592] on div "Queensland" at bounding box center [784, 631] width 1061 height 77
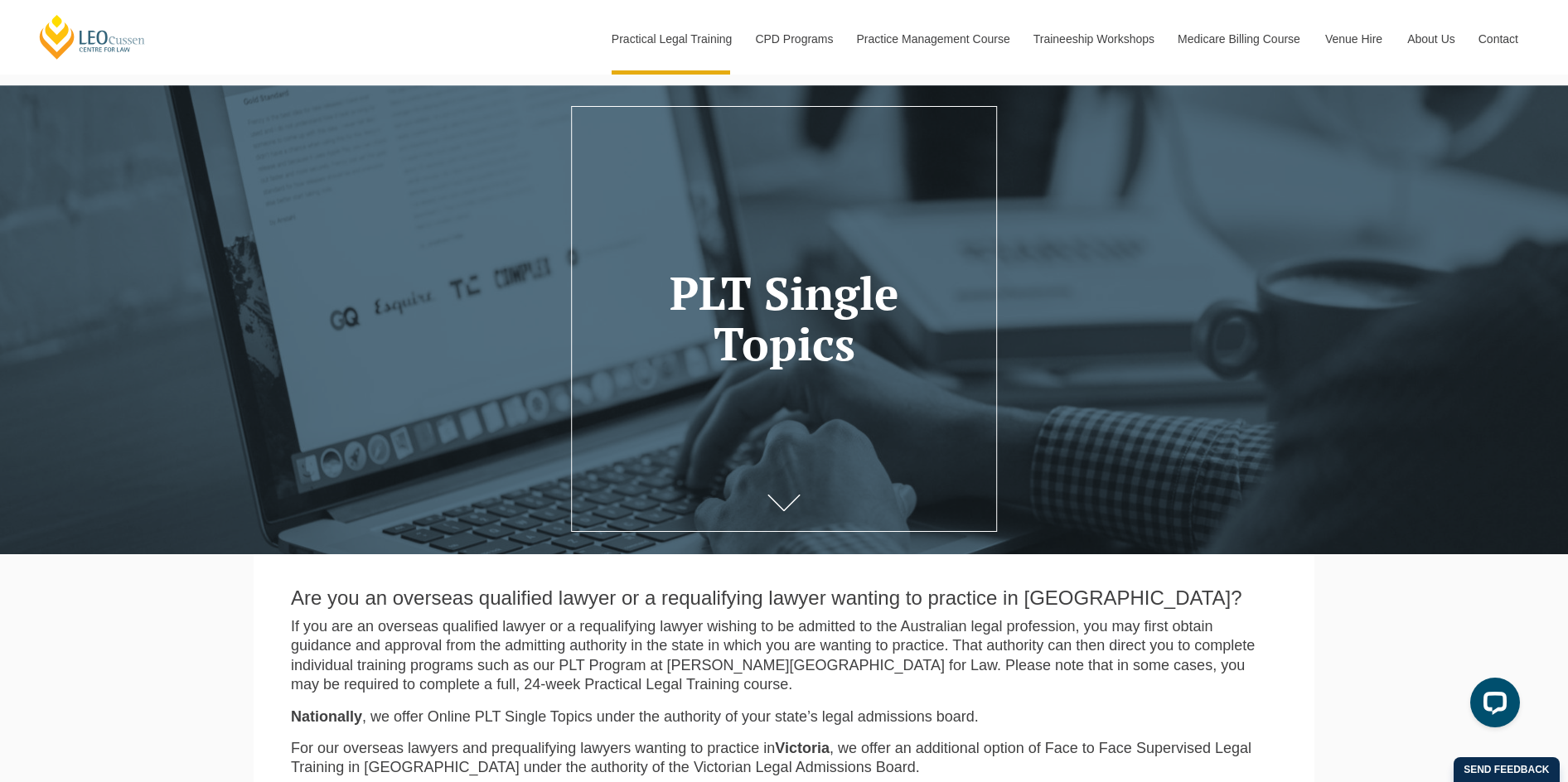
scroll to position [0, 0]
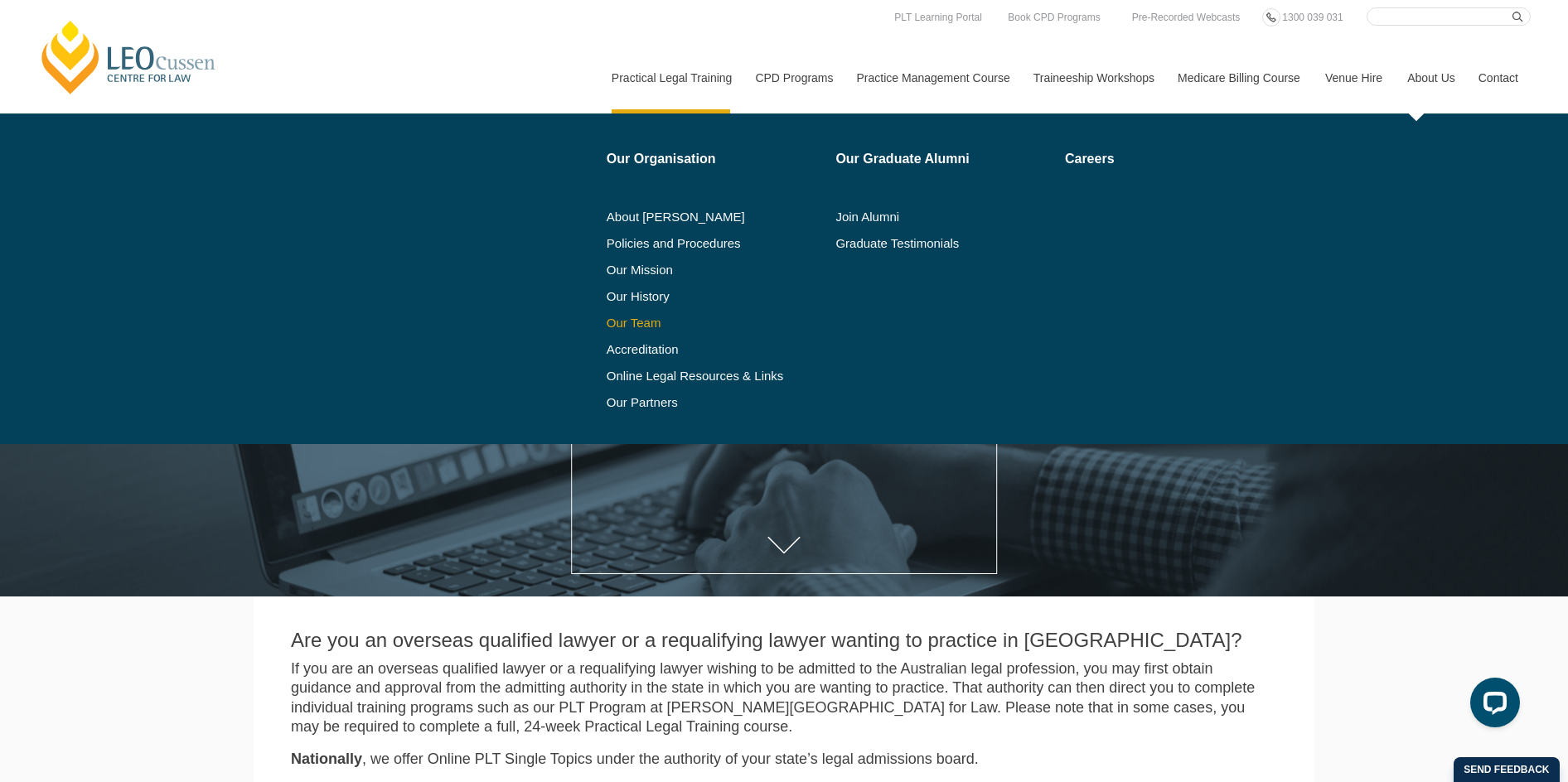
click at [630, 317] on link "Our Team" at bounding box center [715, 323] width 218 height 13
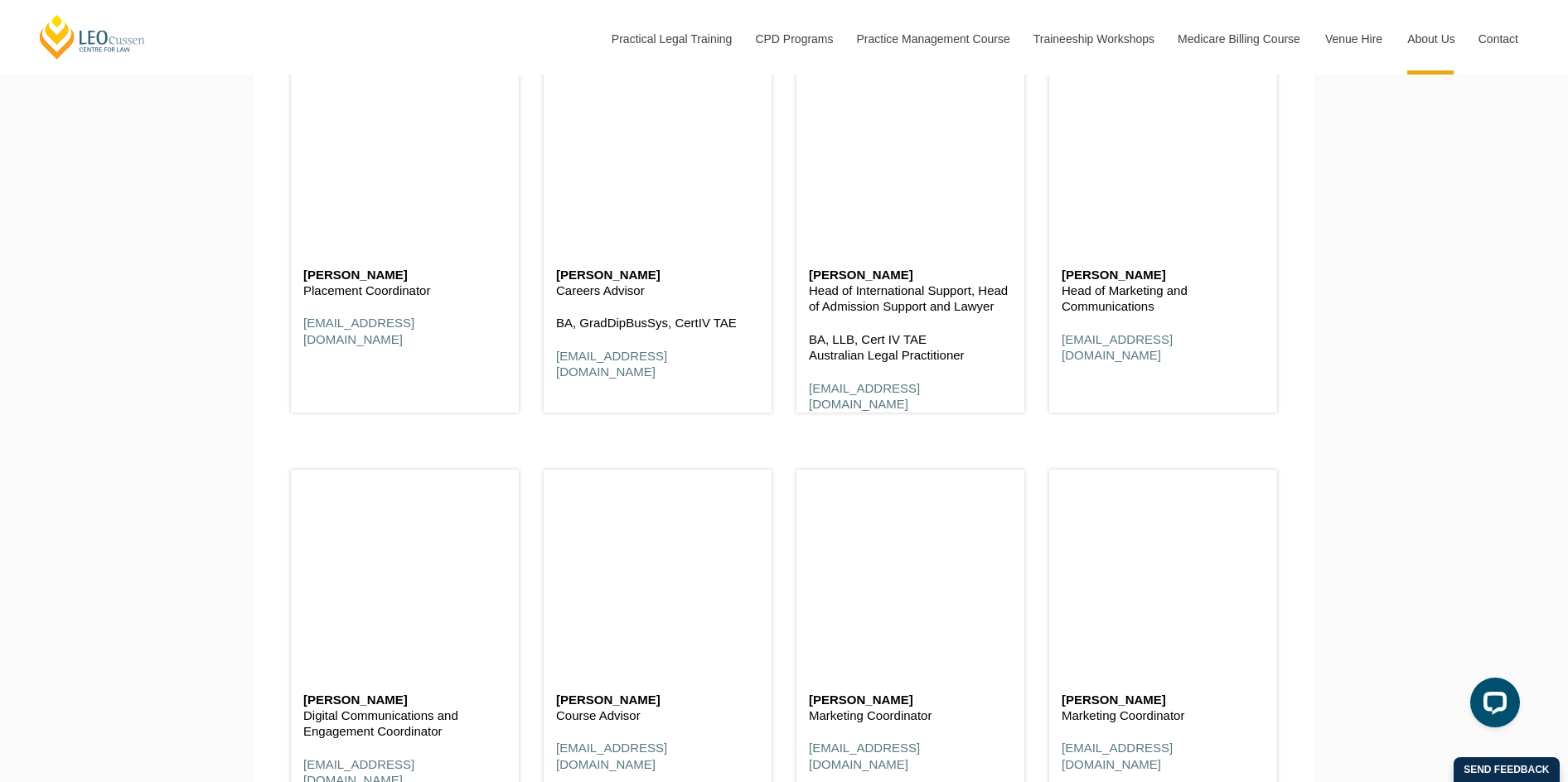
scroll to position [7539, 0]
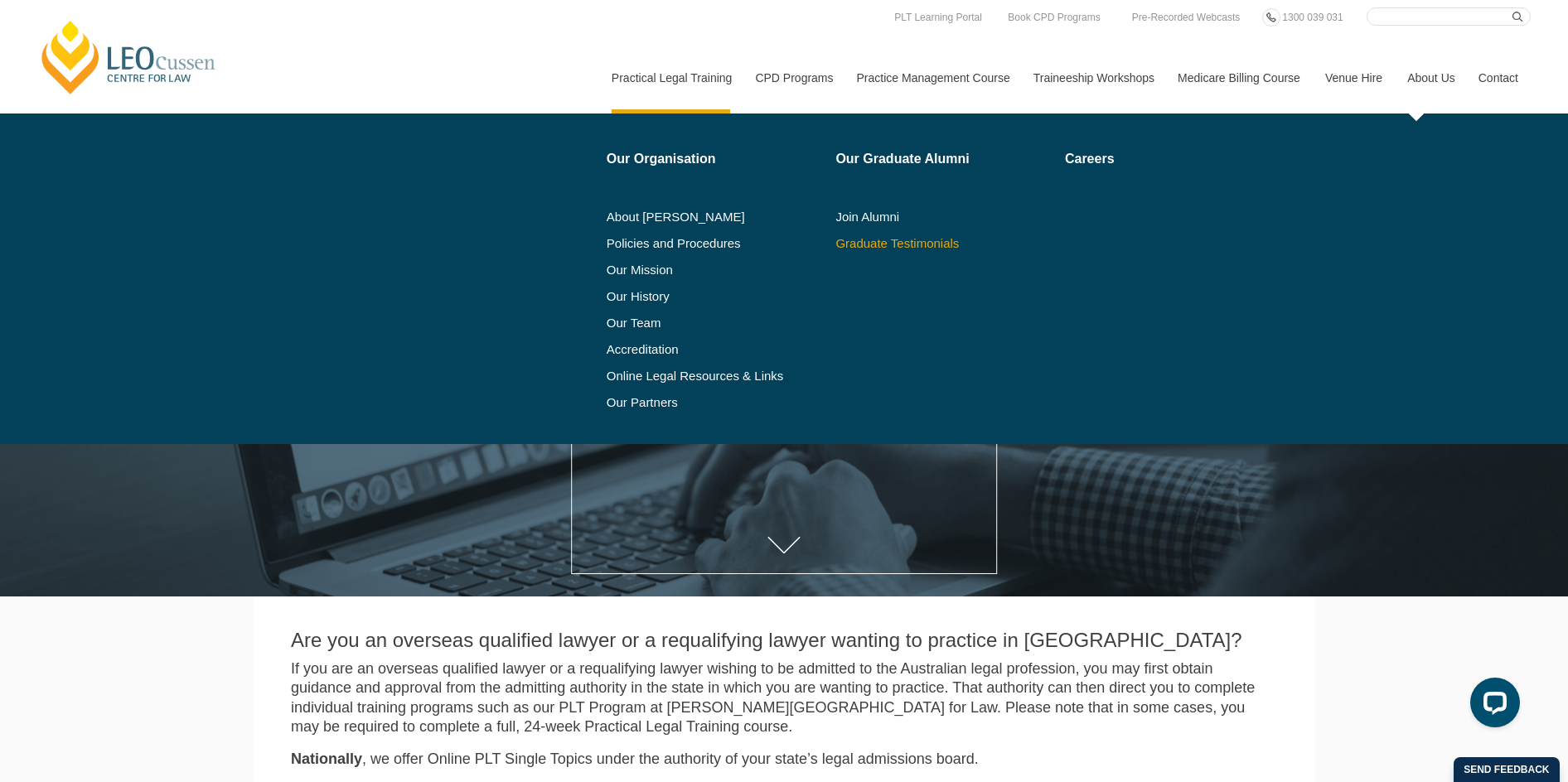
click at [937, 242] on link "Graduate Testimonials" at bounding box center [944, 244] width 218 height 13
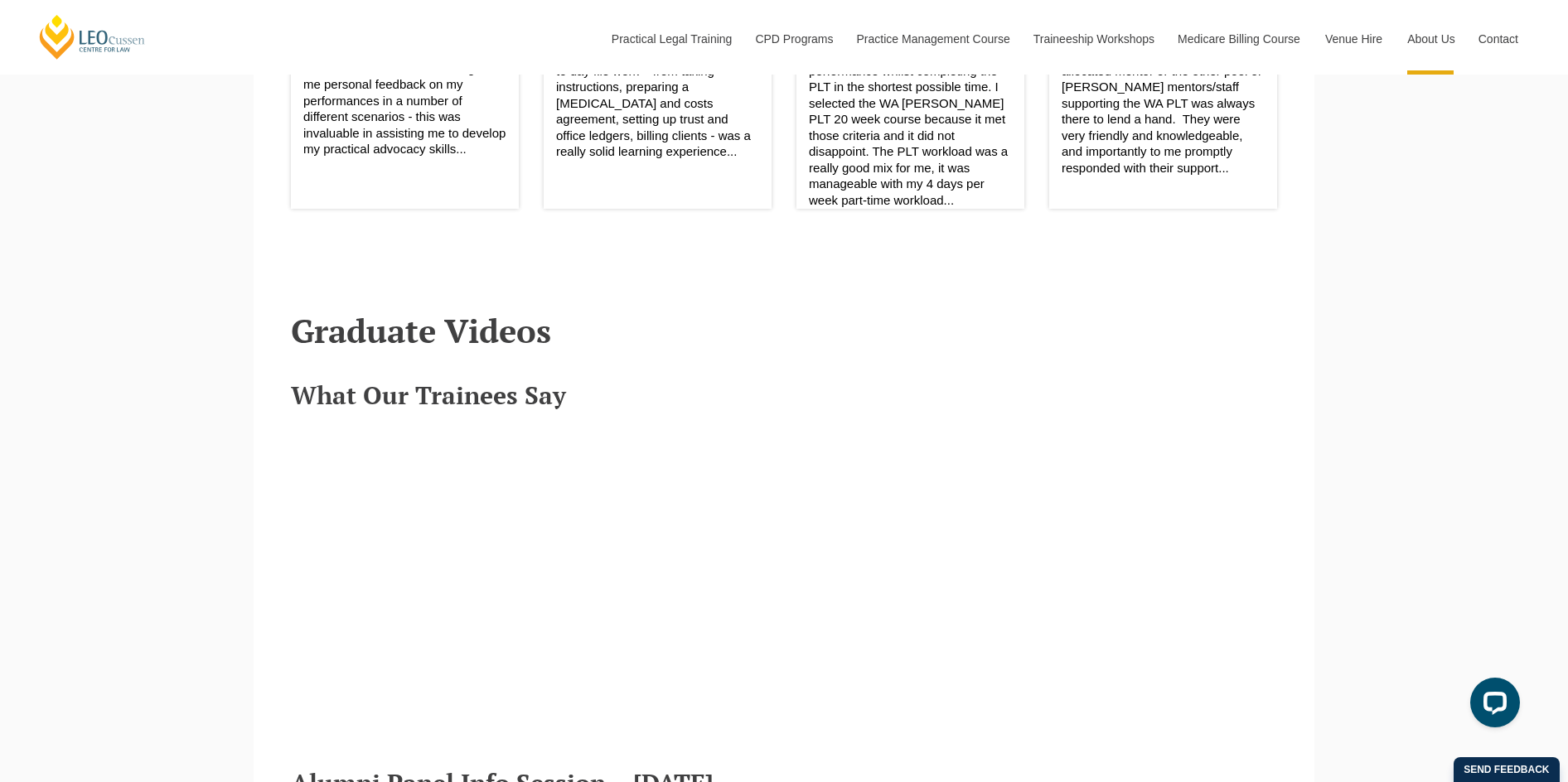
scroll to position [2071, 0]
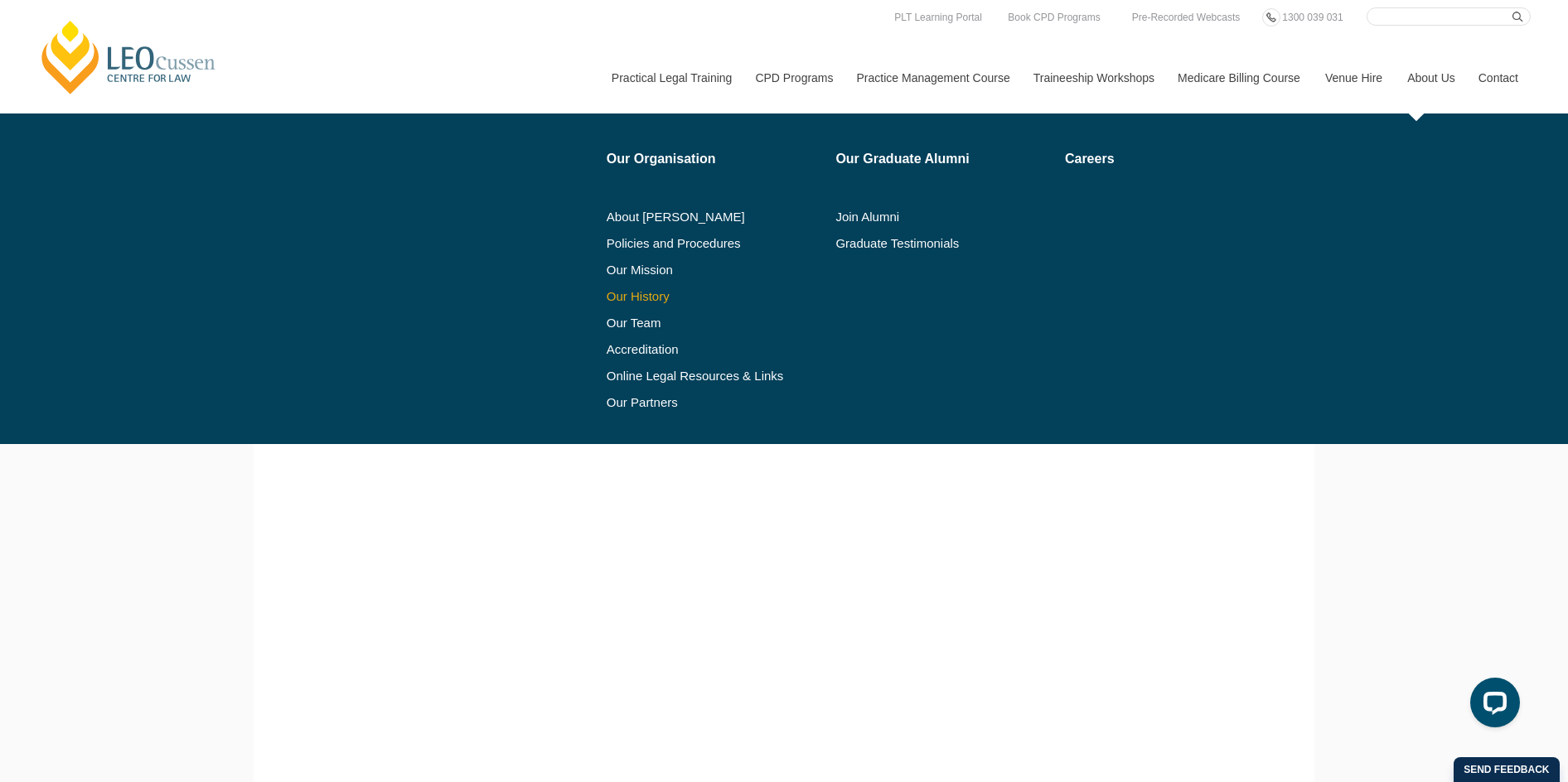
click at [655, 291] on link "Our History" at bounding box center [715, 297] width 218 height 13
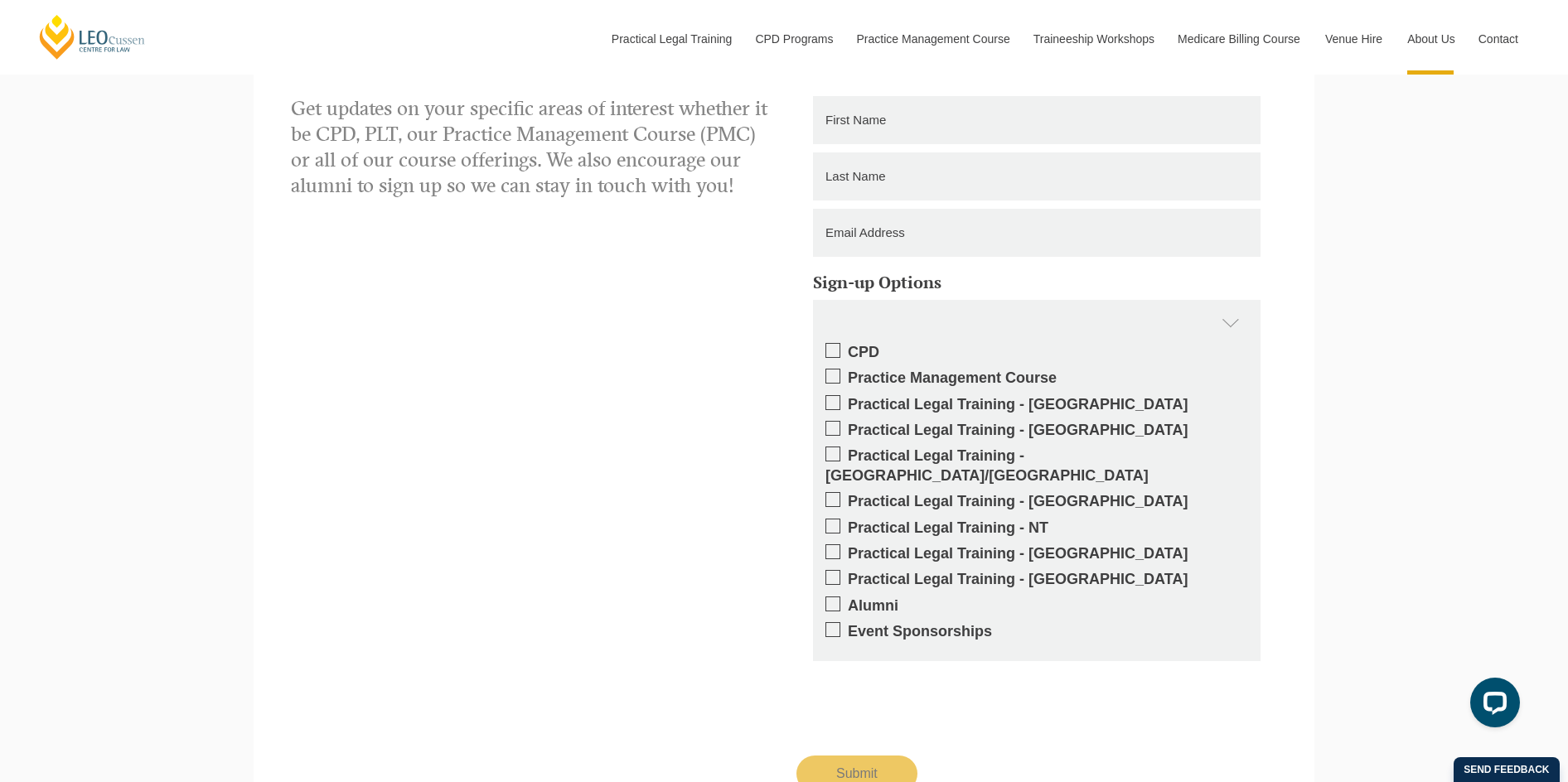
scroll to position [1315, 0]
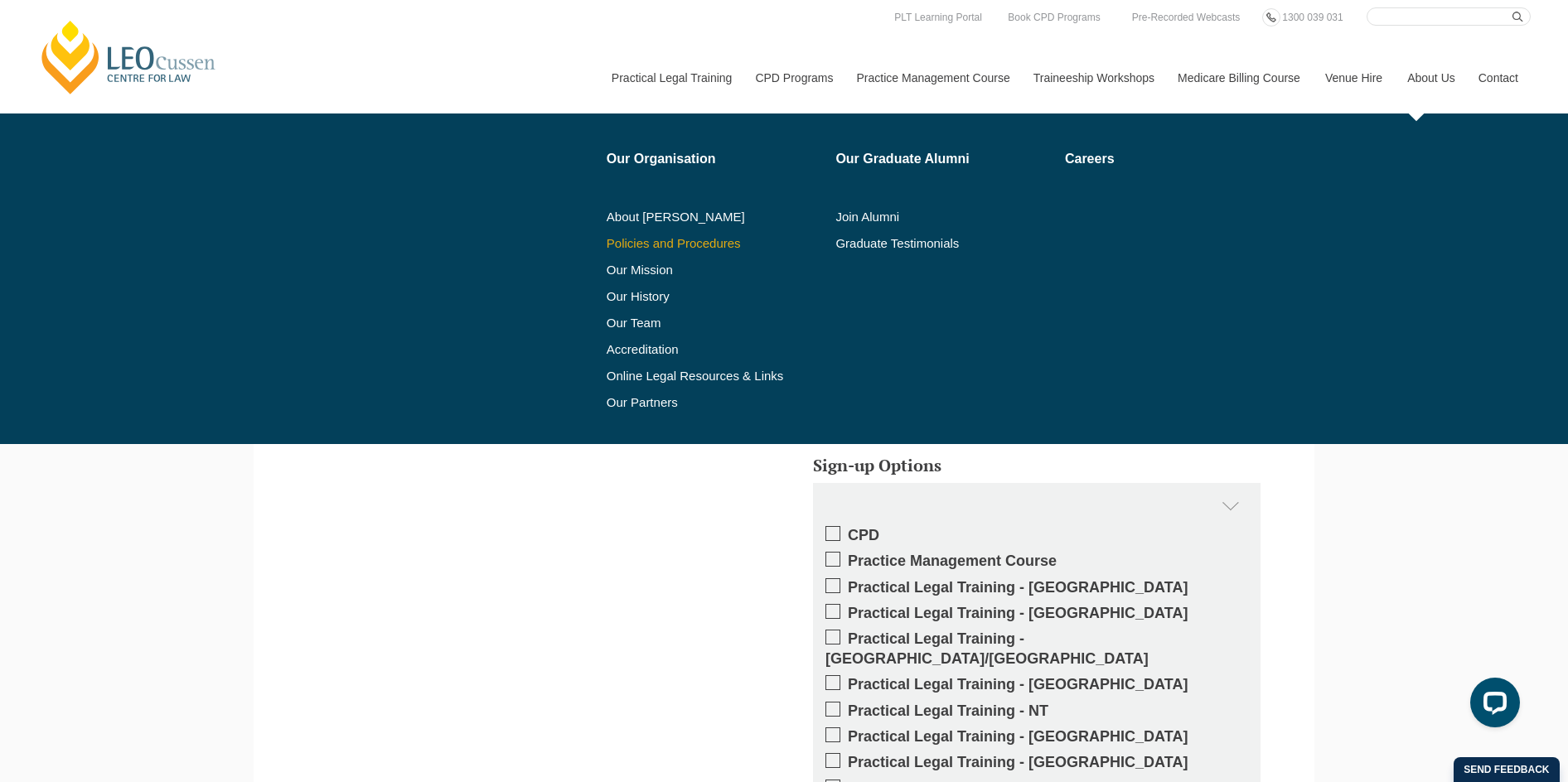
click at [722, 246] on link "Policies and Procedures" at bounding box center [715, 244] width 218 height 13
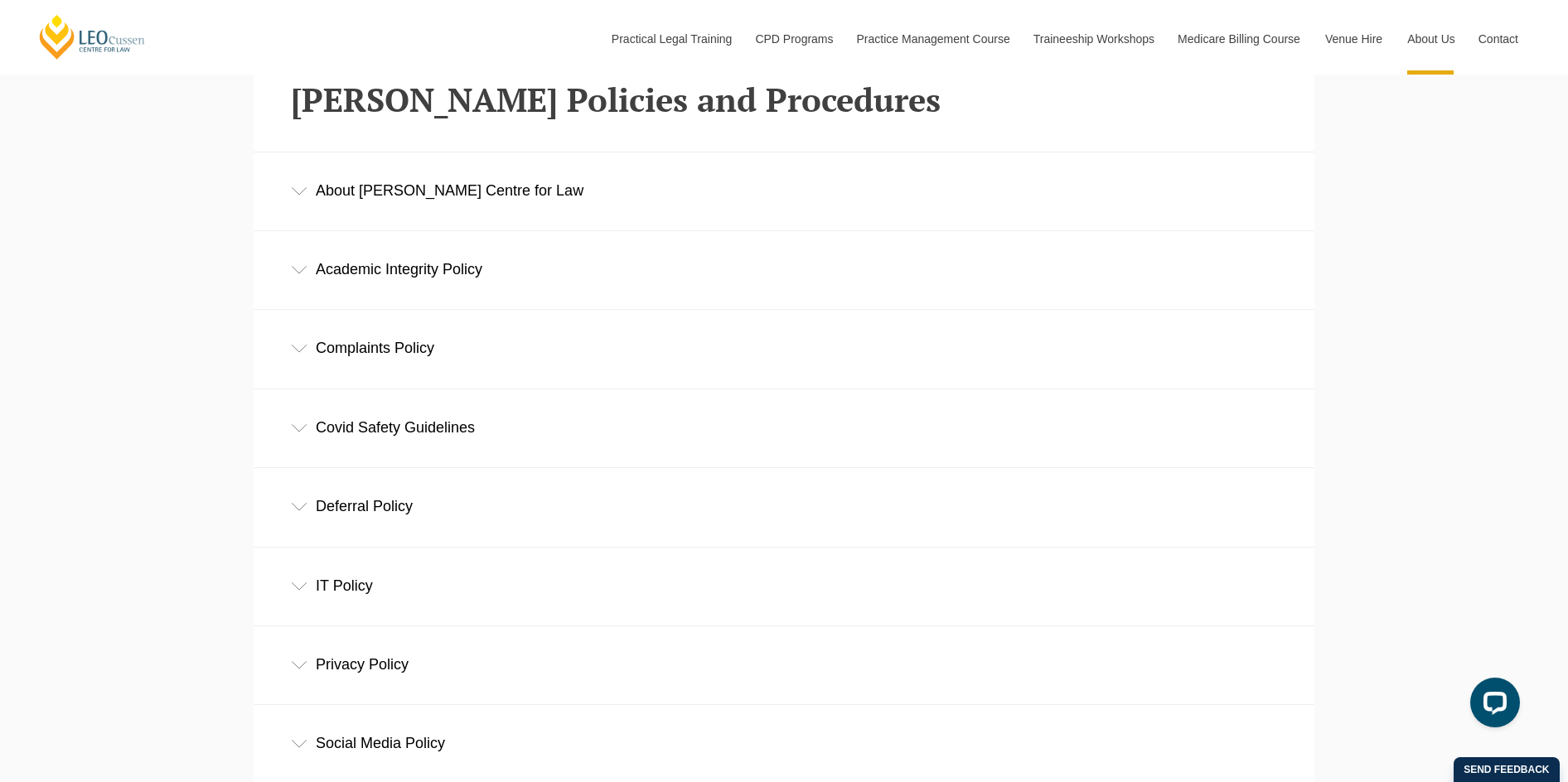
scroll to position [580, 0]
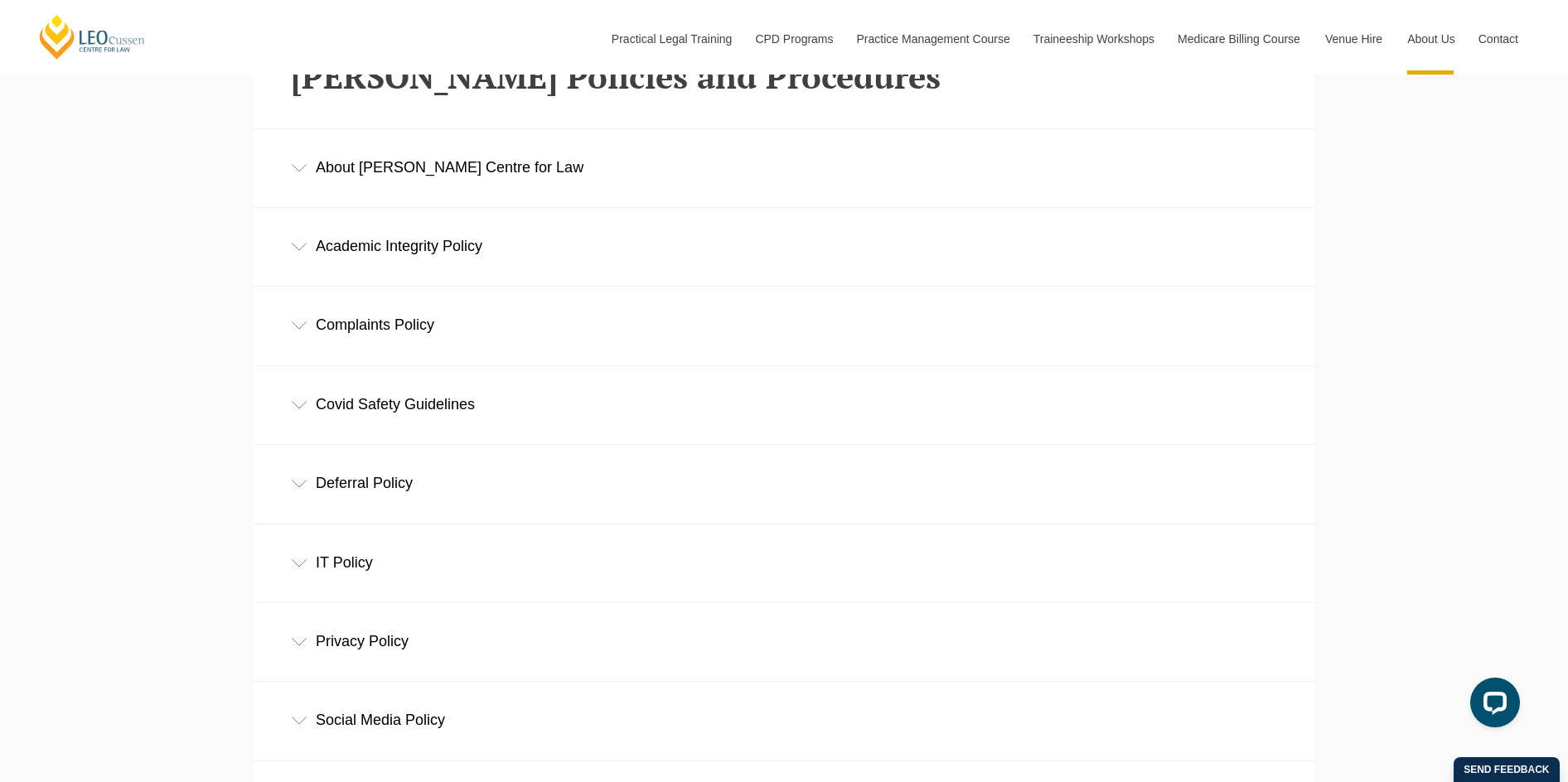
click at [310, 249] on div "Academic Integrity Policy" at bounding box center [784, 247] width 1061 height 77
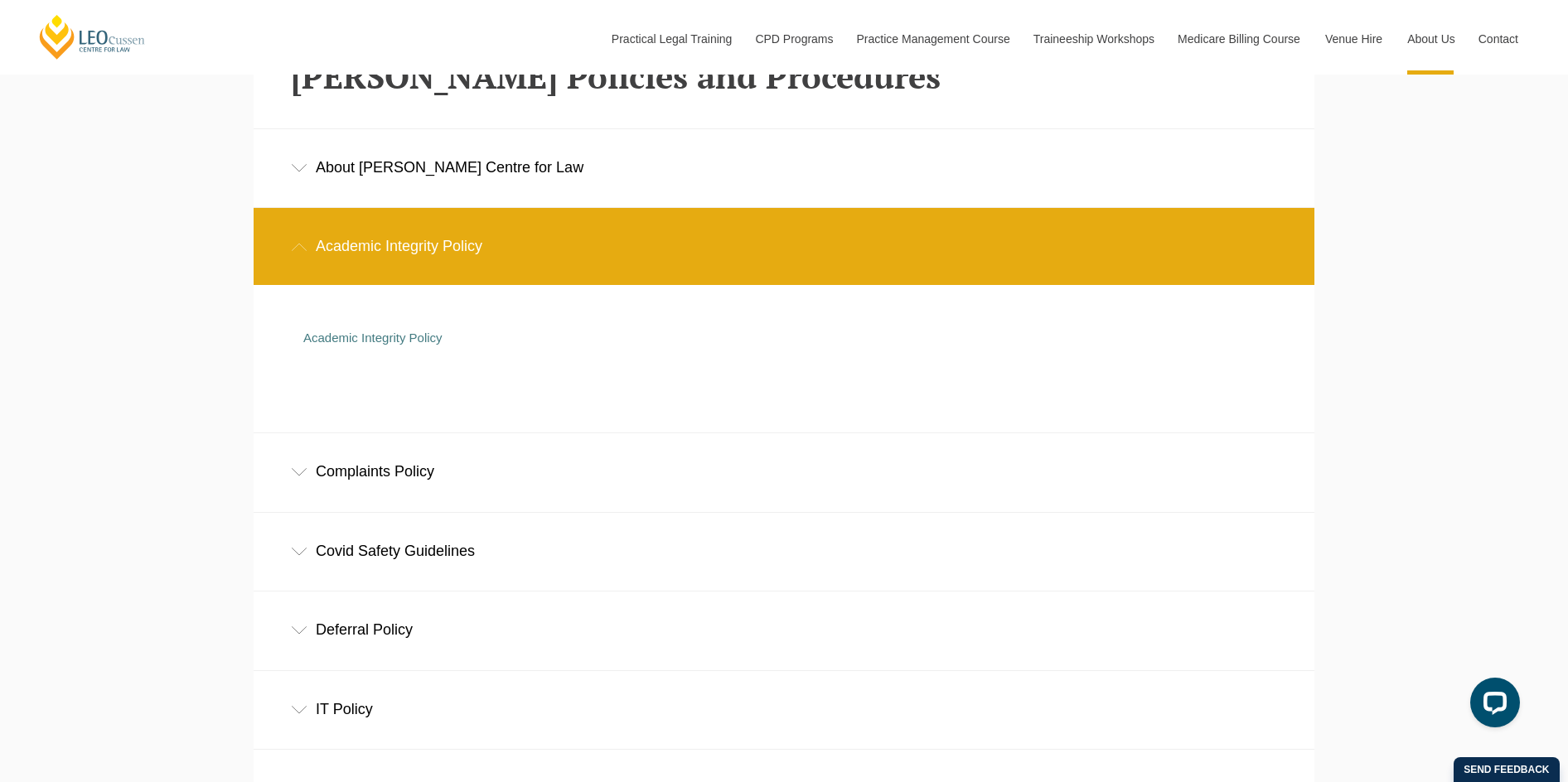
click at [310, 249] on div "Academic Integrity Policy" at bounding box center [784, 247] width 1061 height 77
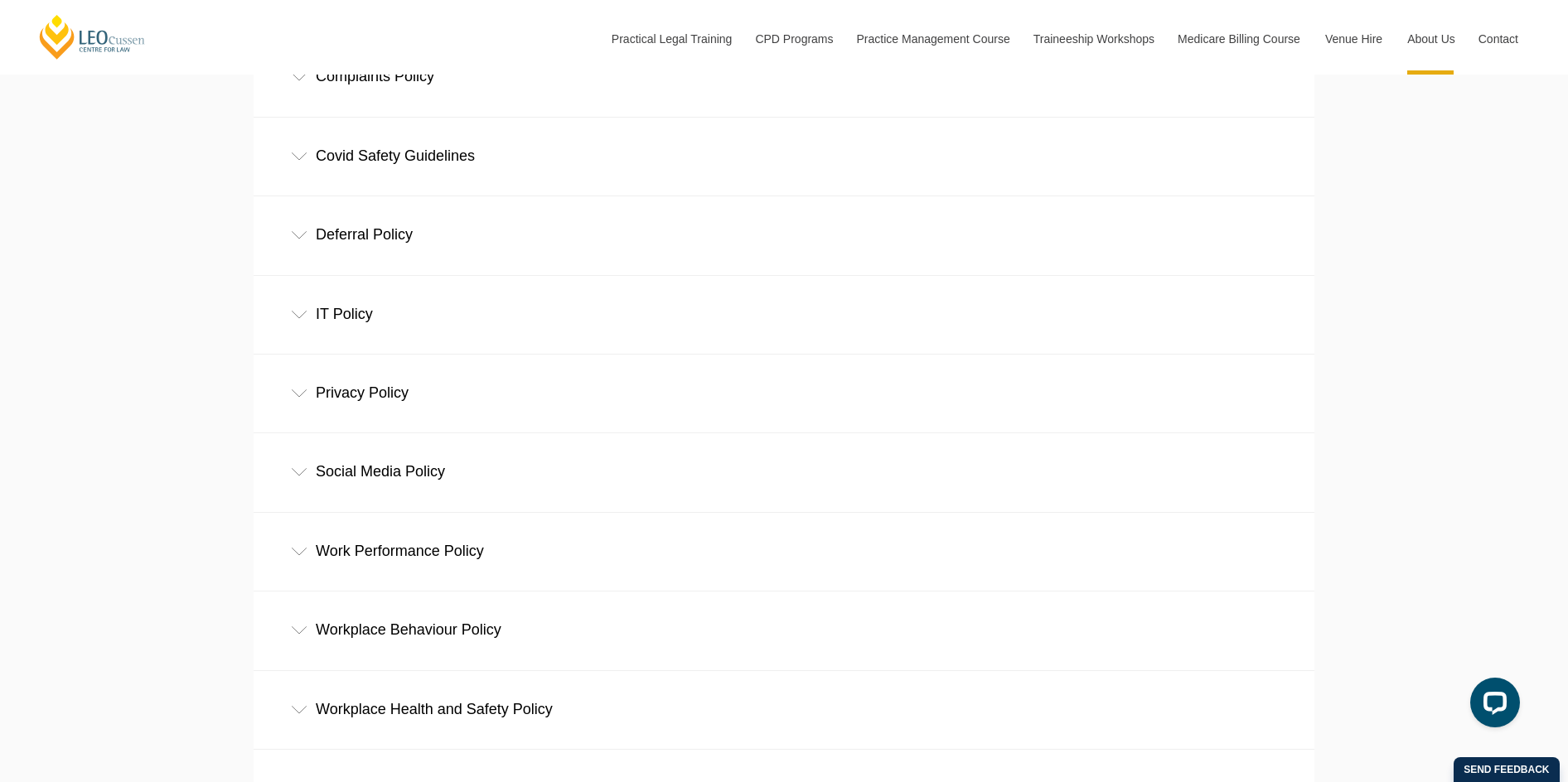
scroll to position [911, 0]
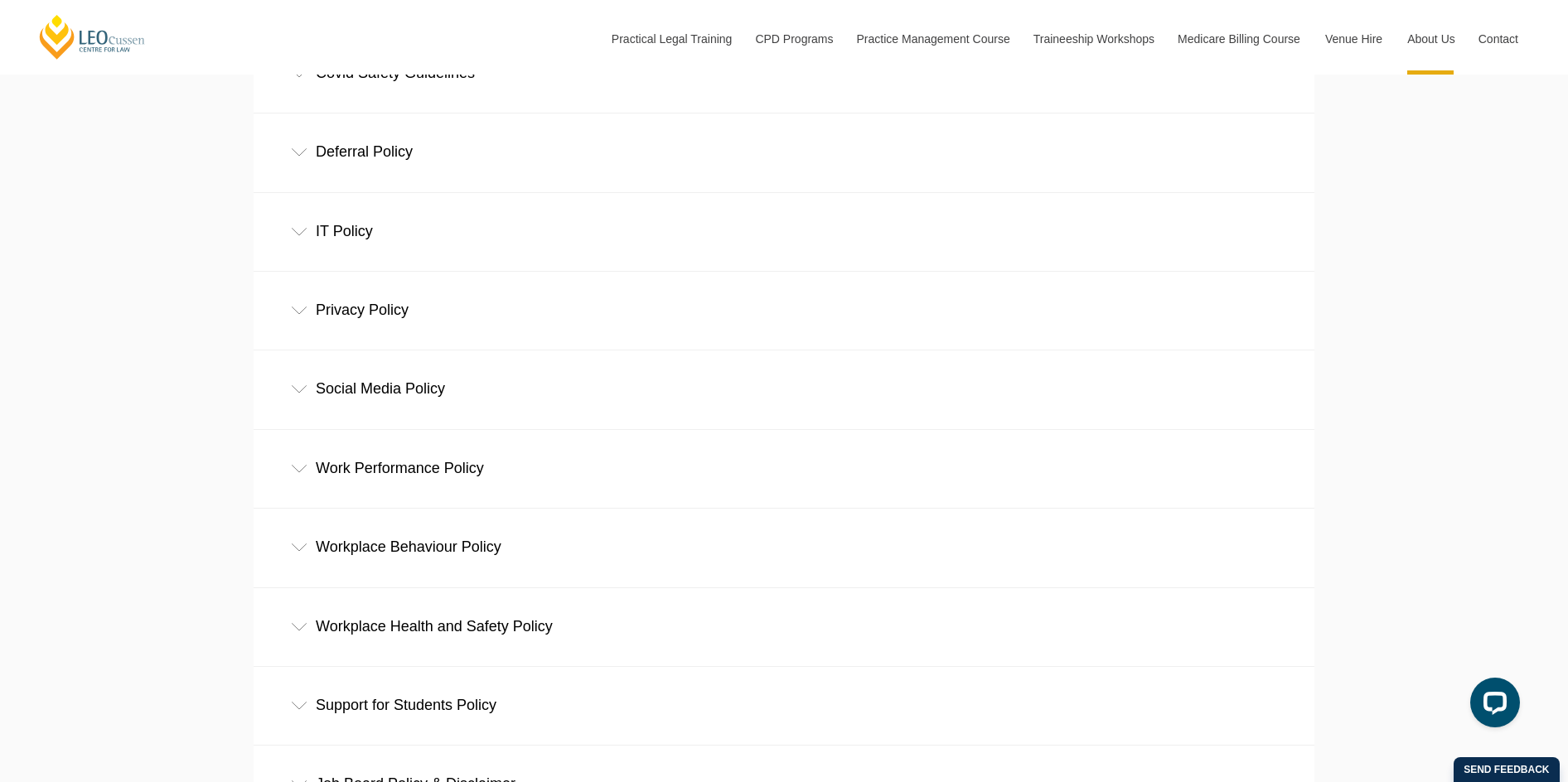
click at [298, 394] on icon at bounding box center [299, 390] width 17 height 8
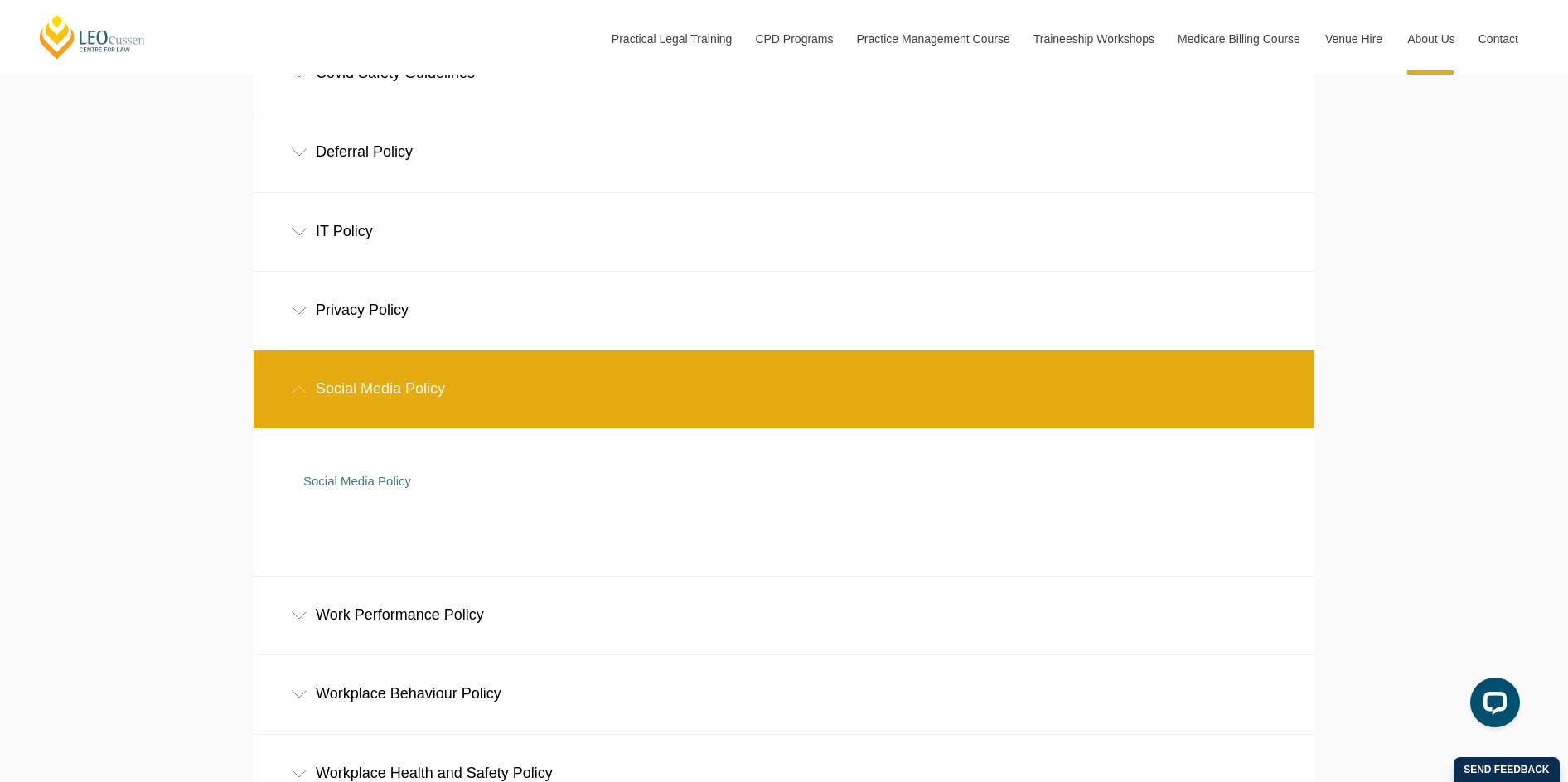
click at [297, 394] on icon at bounding box center [299, 390] width 17 height 8
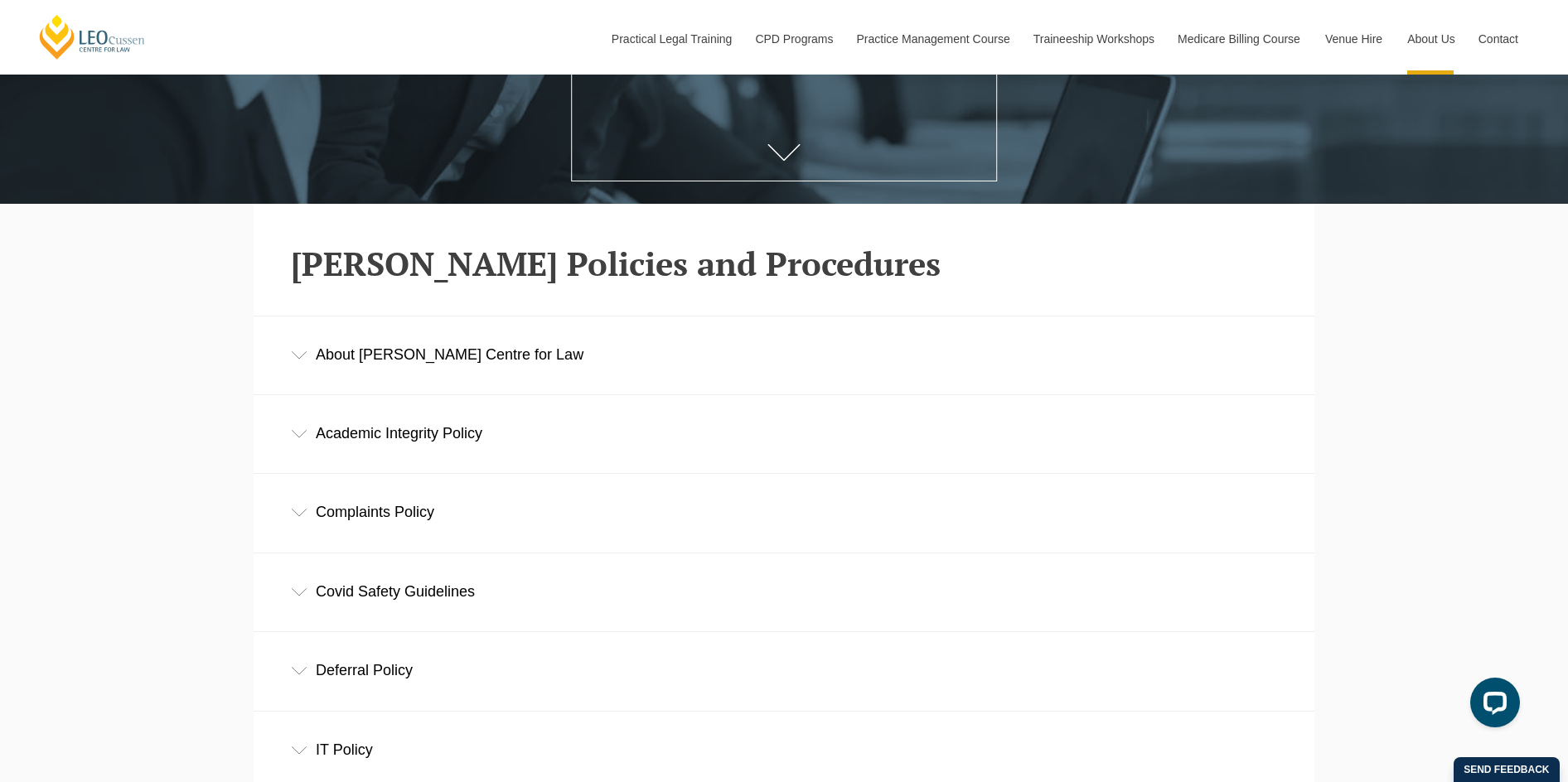
scroll to position [332, 0]
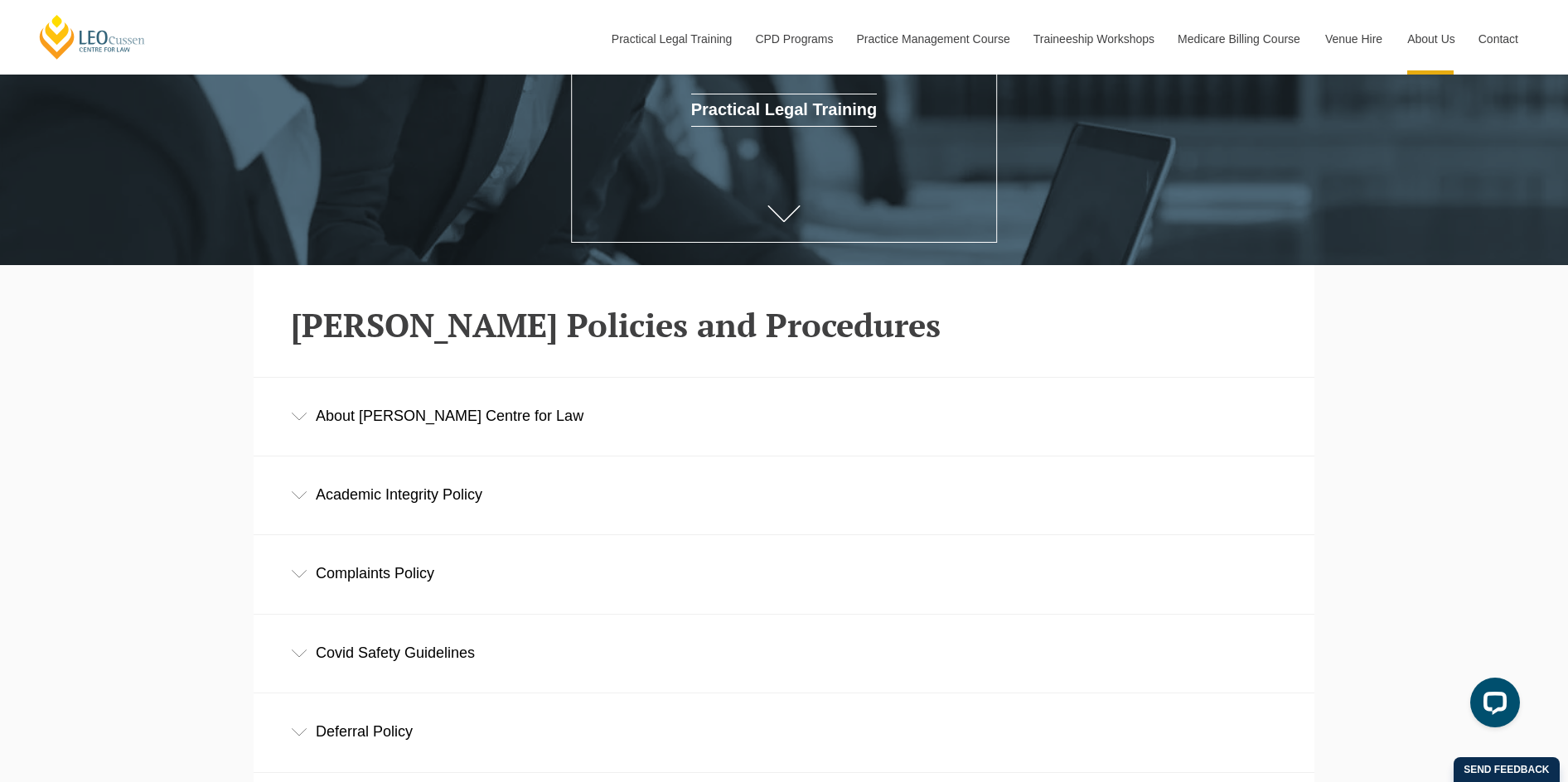
drag, startPoint x: 286, startPoint y: 495, endPoint x: 287, endPoint y: 486, distance: 9.1
click at [286, 492] on div "Academic Integrity Policy" at bounding box center [784, 495] width 1061 height 77
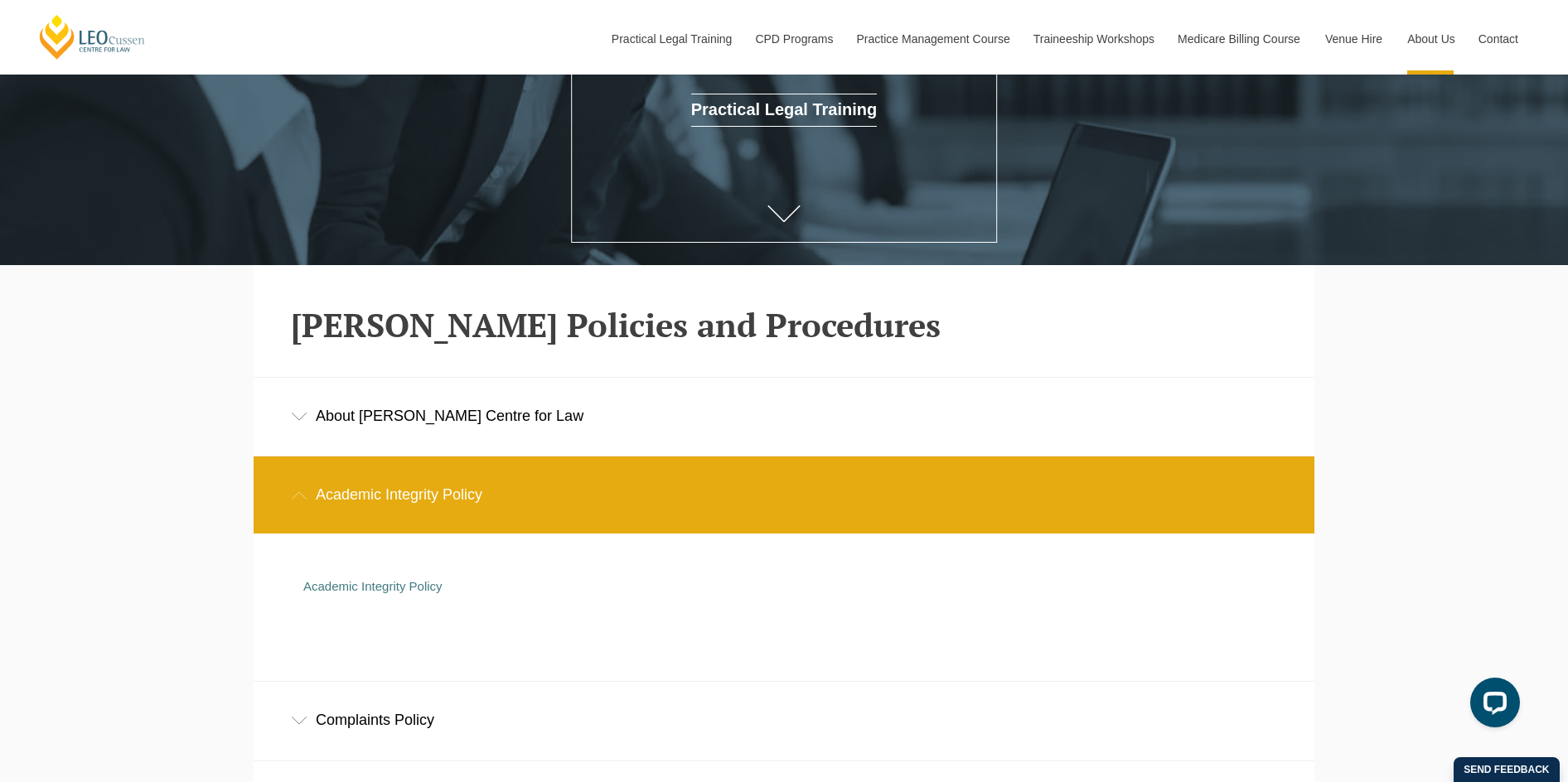
drag, startPoint x: 298, startPoint y: 488, endPoint x: 294, endPoint y: 477, distance: 11.7
click at [294, 483] on div "Academic Integrity Policy" at bounding box center [784, 495] width 1061 height 77
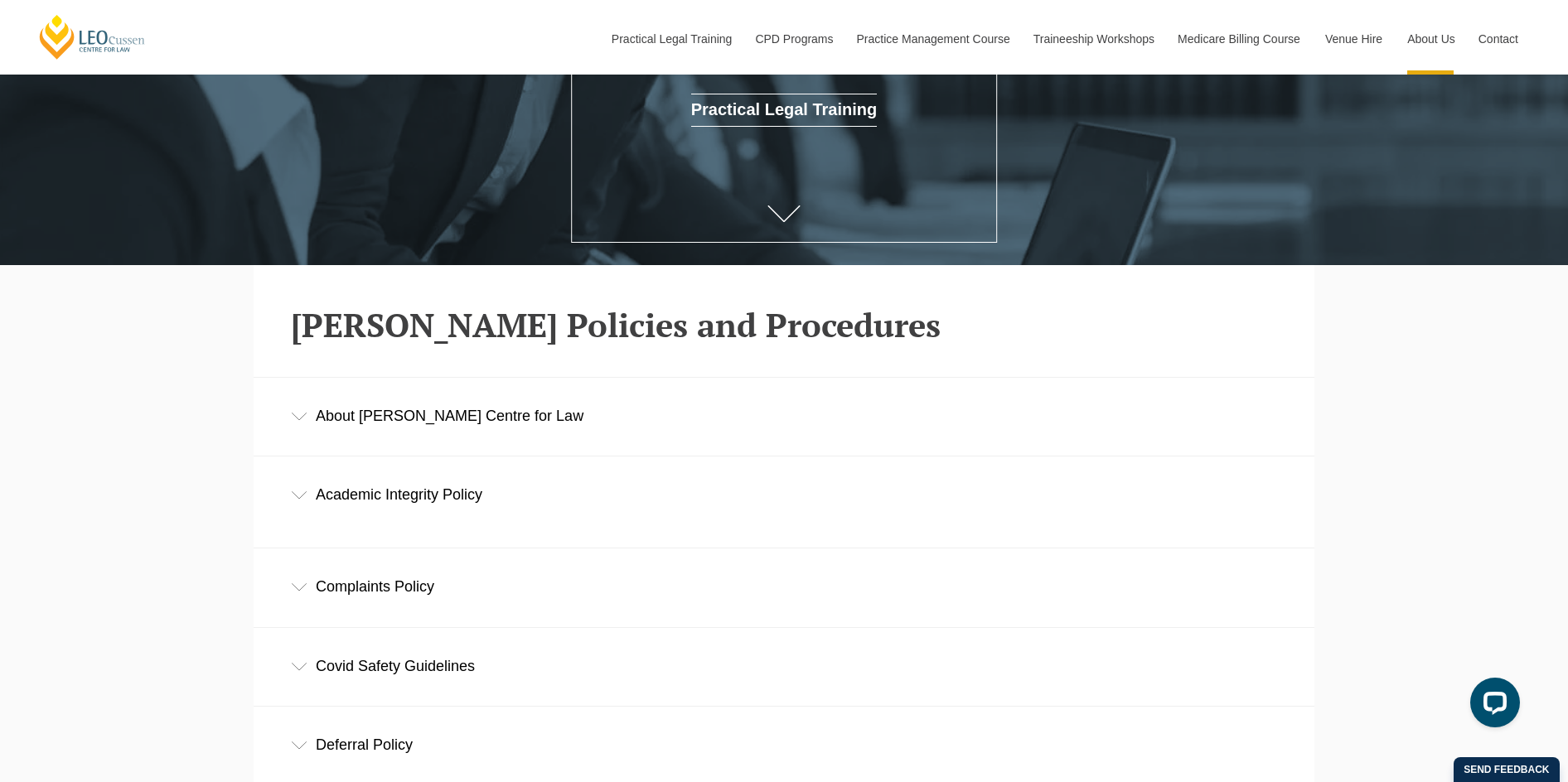
click at [309, 426] on div "About [PERSON_NAME] Centre for Law" at bounding box center [784, 417] width 1061 height 77
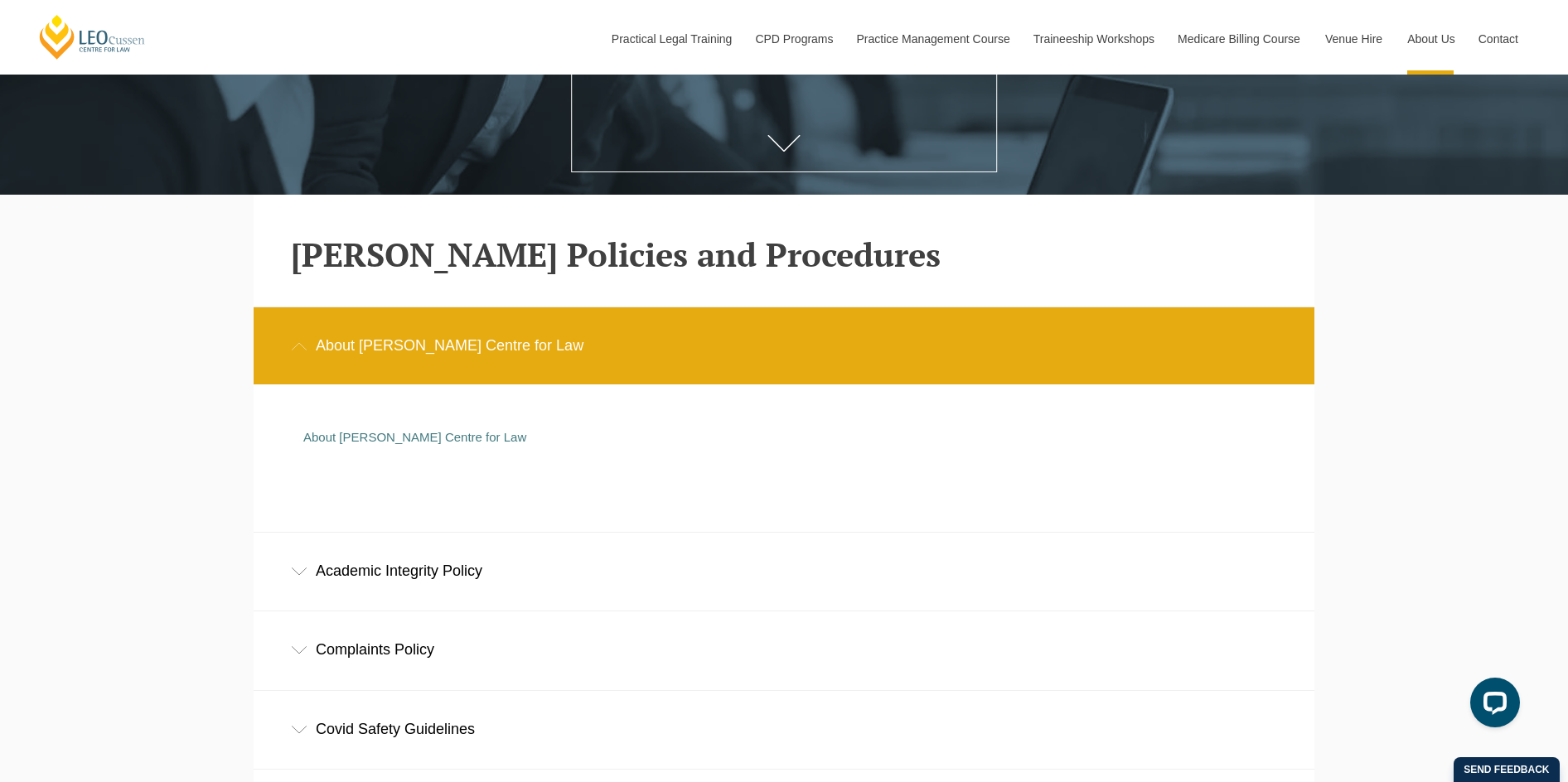
scroll to position [497, 0]
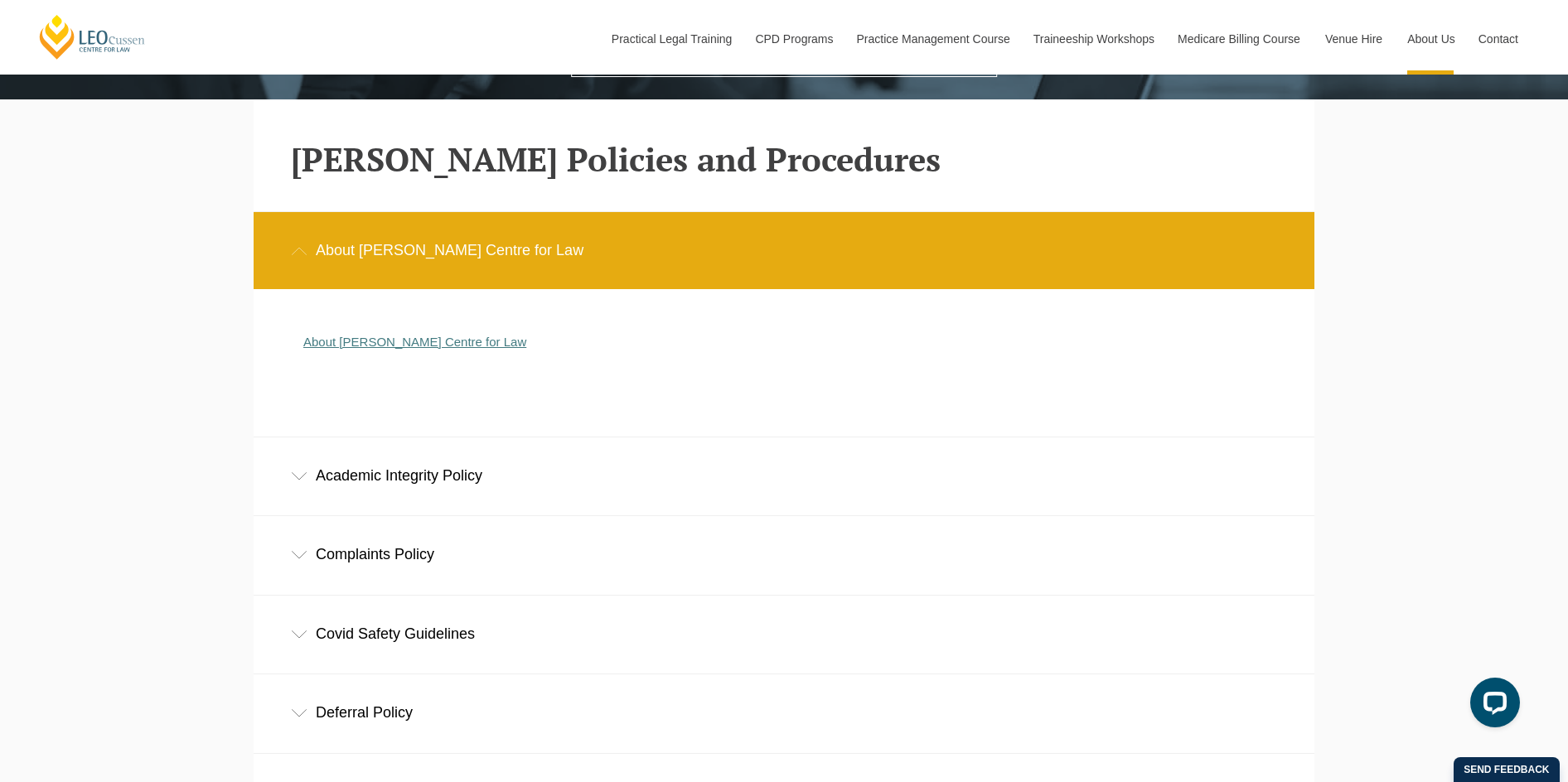
click at [386, 345] on link "About [PERSON_NAME] Centre for Law" at bounding box center [414, 342] width 223 height 14
